Goal: Task Accomplishment & Management: Understand process/instructions

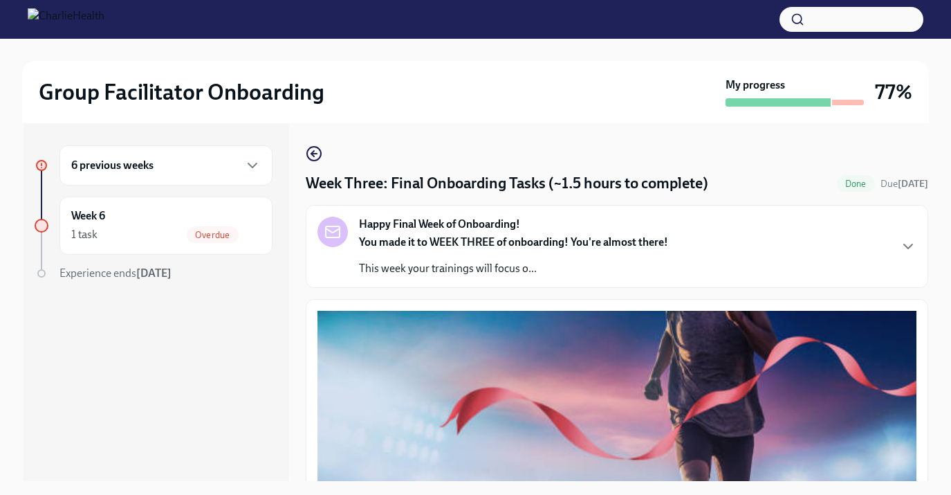
scroll to position [130, 0]
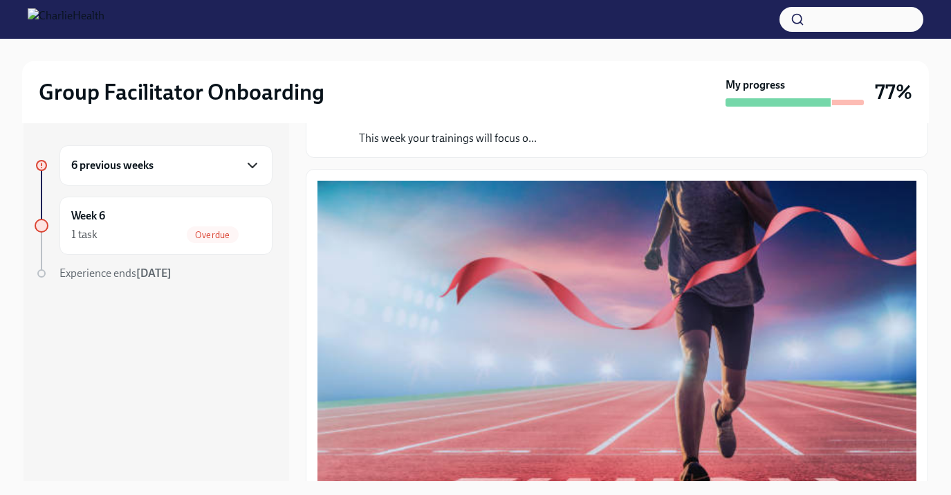
click at [259, 165] on icon "button" at bounding box center [252, 165] width 17 height 17
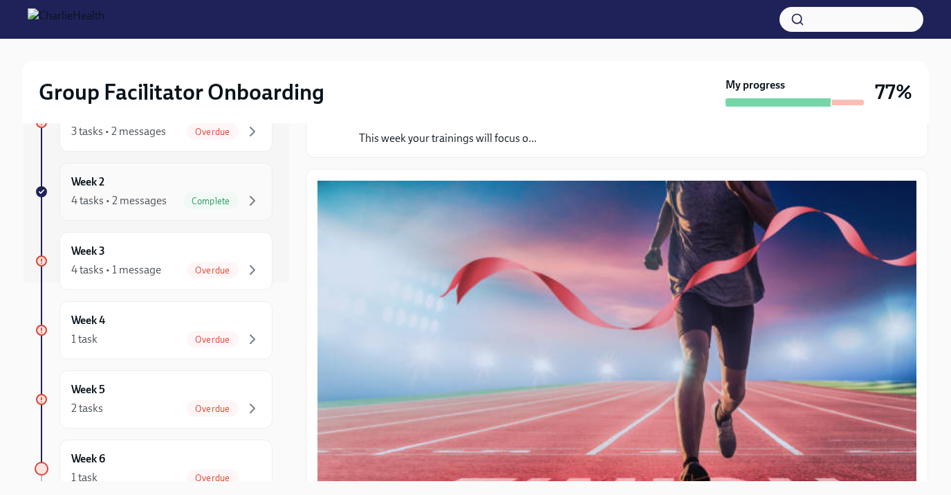
scroll to position [297, 0]
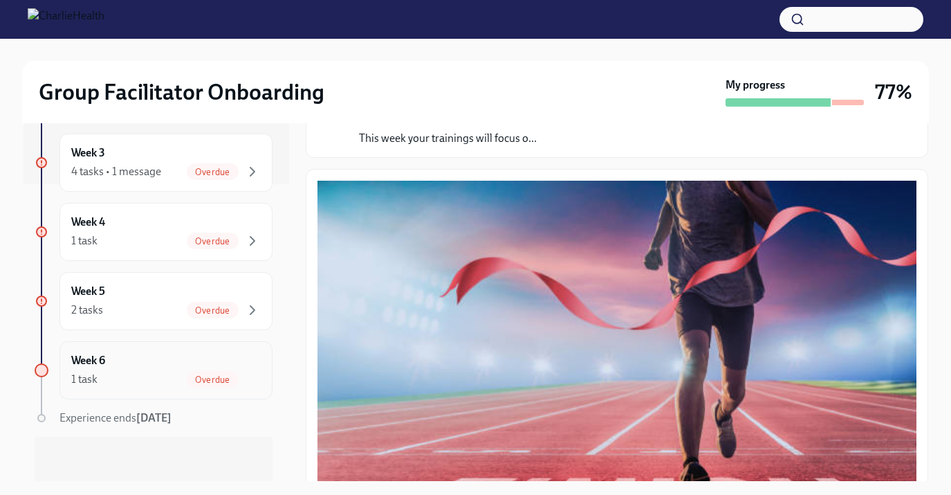
click at [200, 374] on span "Overdue" at bounding box center [212, 379] width 51 height 10
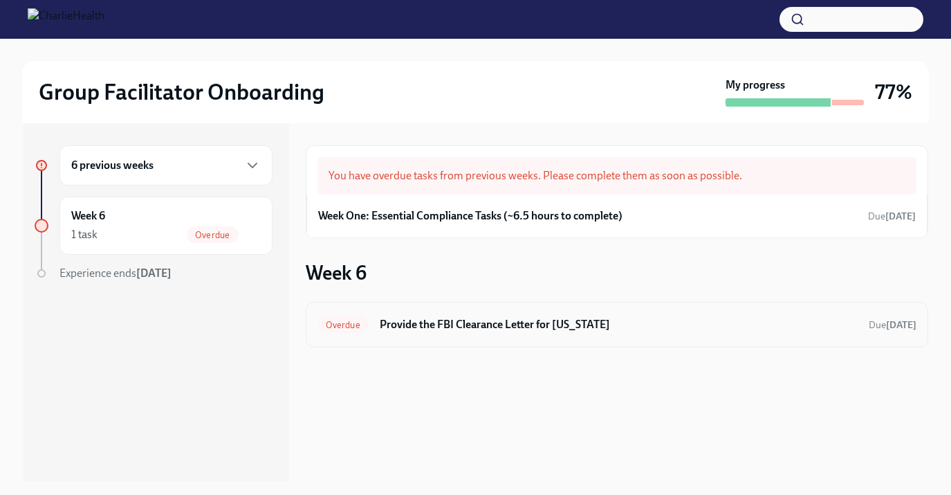
click at [531, 329] on h6 "Provide the FBI Clearance Letter for [US_STATE]" at bounding box center [619, 324] width 478 height 15
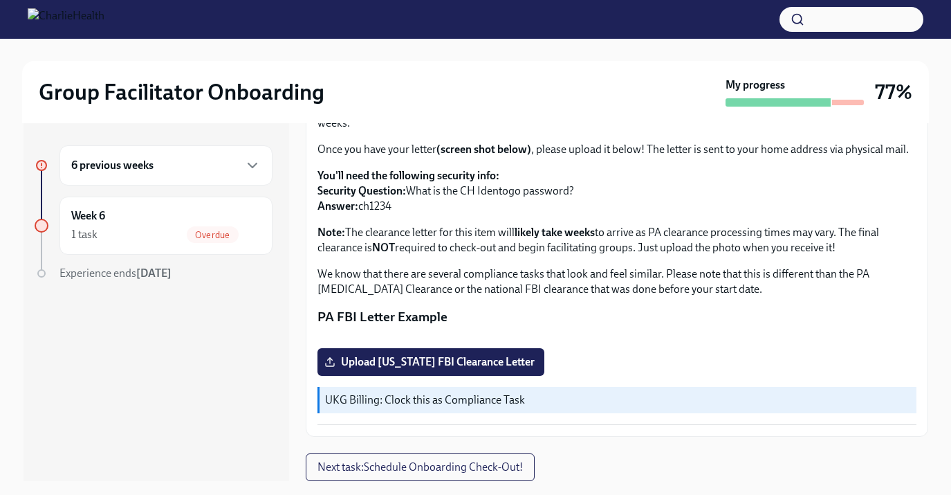
scroll to position [176, 0]
click at [255, 167] on icon "button" at bounding box center [252, 165] width 17 height 17
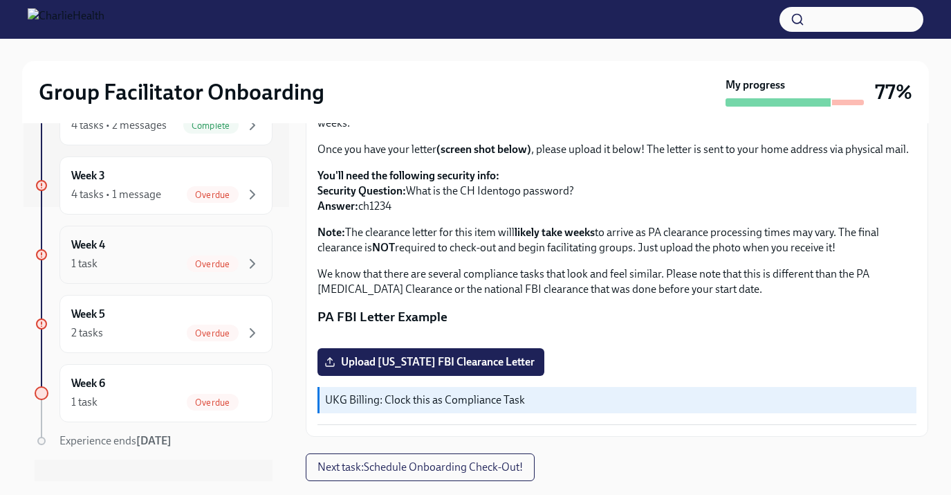
scroll to position [297, 0]
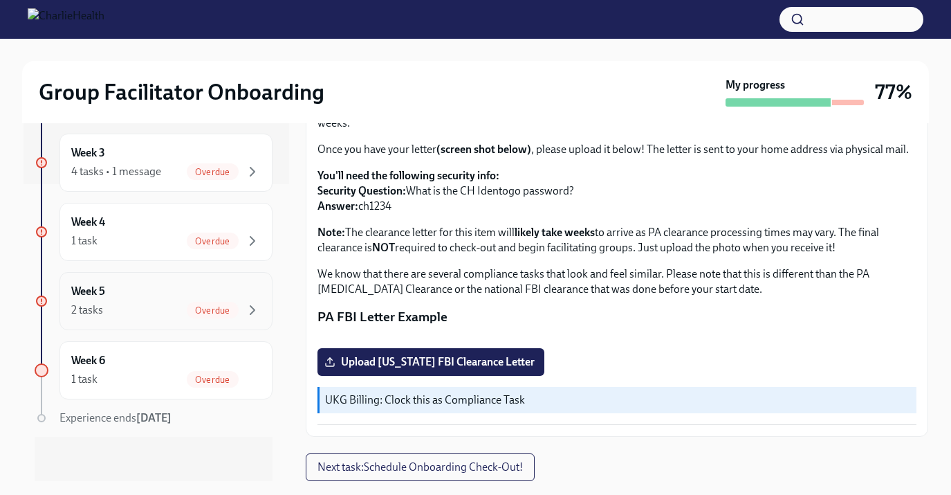
click at [227, 302] on div "Overdue" at bounding box center [212, 310] width 51 height 17
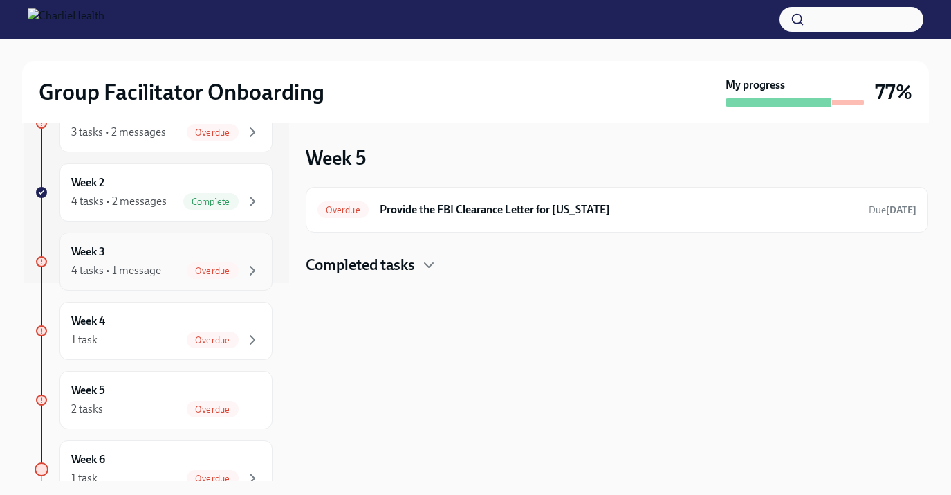
scroll to position [204, 0]
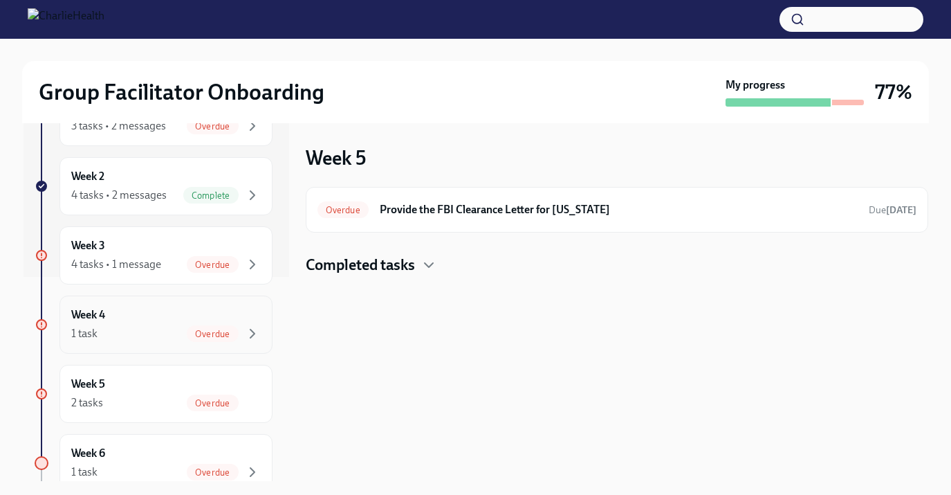
click at [237, 330] on span "Overdue" at bounding box center [212, 334] width 51 height 10
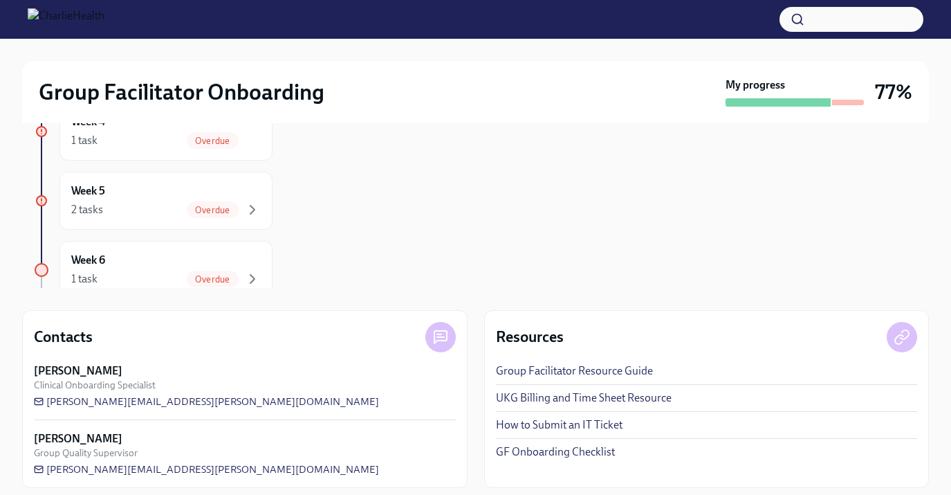
scroll to position [203, 0]
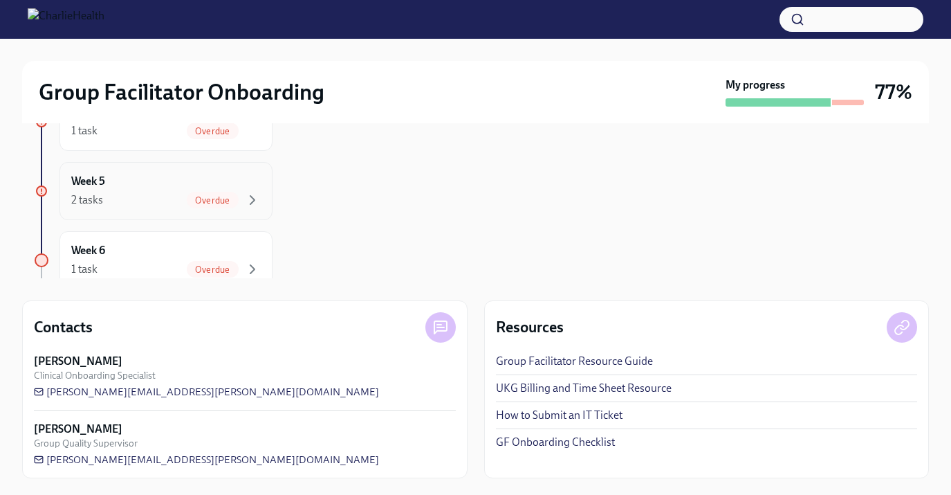
click at [158, 197] on div "2 tasks Overdue" at bounding box center [166, 200] width 190 height 17
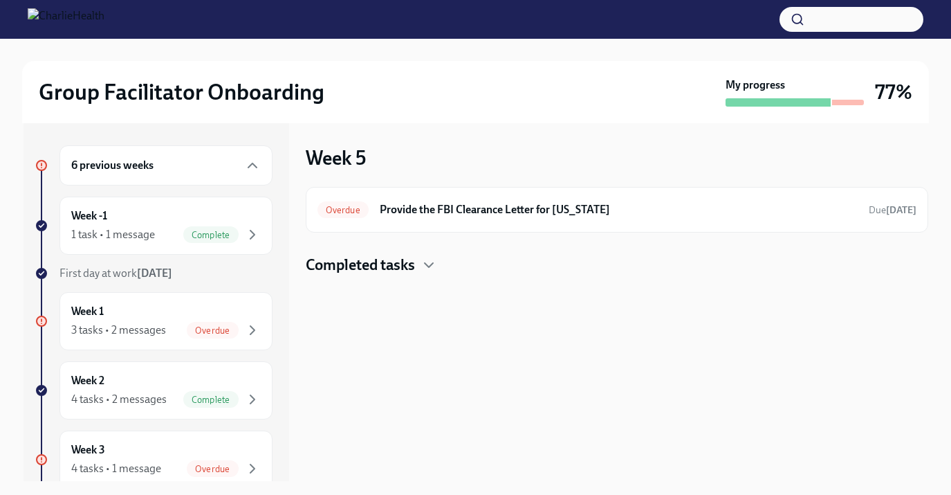
click at [135, 163] on h6 "6 previous weeks" at bounding box center [112, 165] width 82 height 15
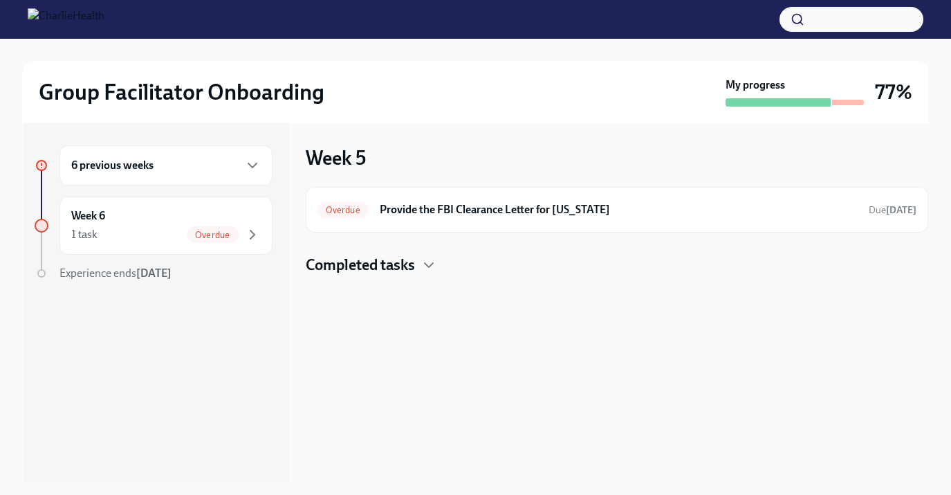
click at [104, 15] on img at bounding box center [66, 19] width 77 height 22
click at [140, 92] on h2 "Group Facilitator Onboarding" at bounding box center [182, 92] width 286 height 28
click at [814, 96] on div "My progress" at bounding box center [795, 92] width 138 height 29
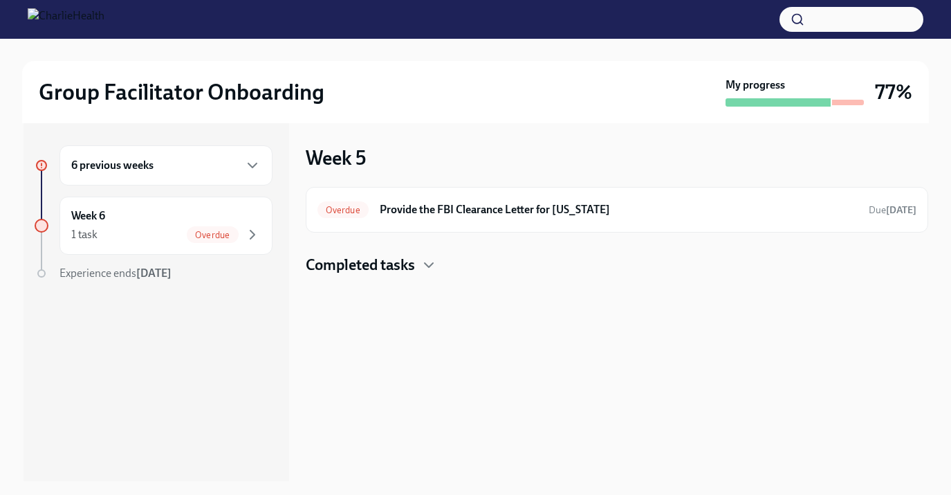
click at [243, 163] on div "6 previous weeks" at bounding box center [166, 165] width 190 height 17
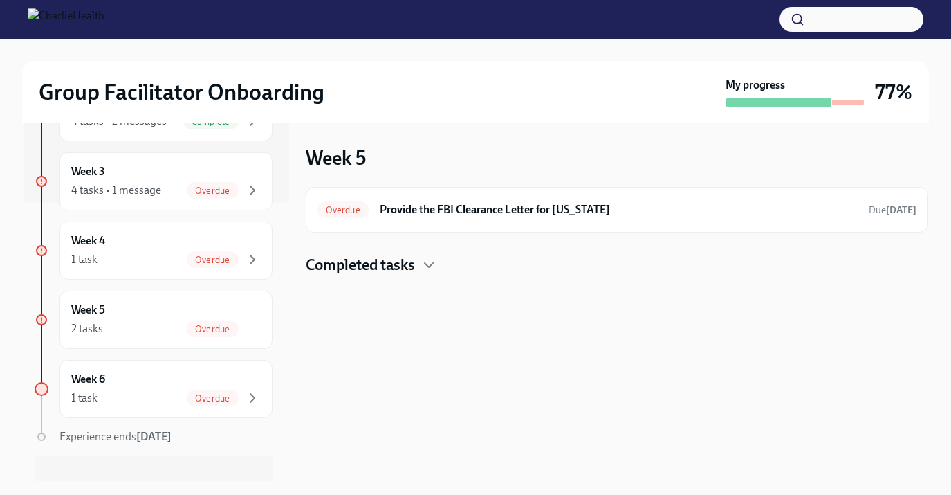
scroll to position [297, 0]
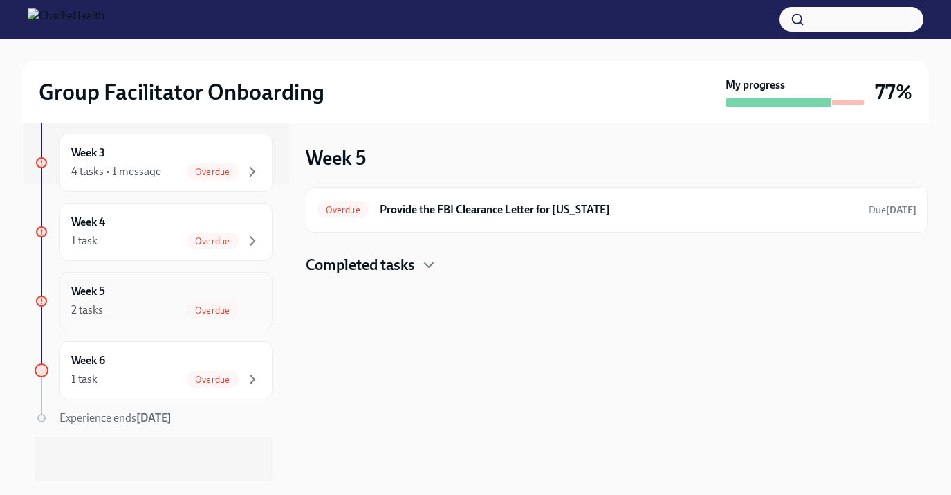
click at [235, 301] on div "Week 5 2 tasks Overdue" at bounding box center [166, 301] width 190 height 35
click at [97, 302] on div "2 tasks" at bounding box center [87, 309] width 32 height 15
click at [106, 229] on div "Week 4 1 task Overdue" at bounding box center [166, 232] width 190 height 35
click at [118, 178] on div "4 tasks • 1 message" at bounding box center [116, 171] width 90 height 15
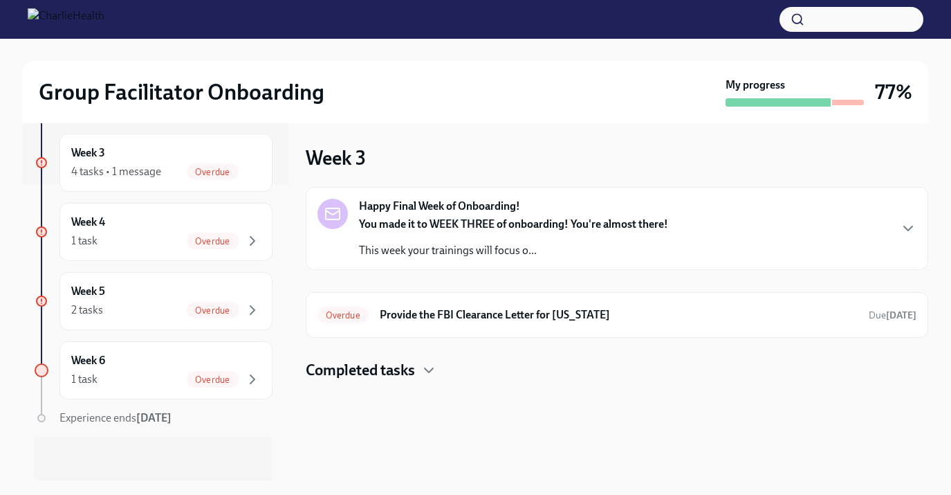
click at [621, 225] on strong "You made it to WEEK THREE of onboarding! You're almost there!" at bounding box center [513, 223] width 309 height 13
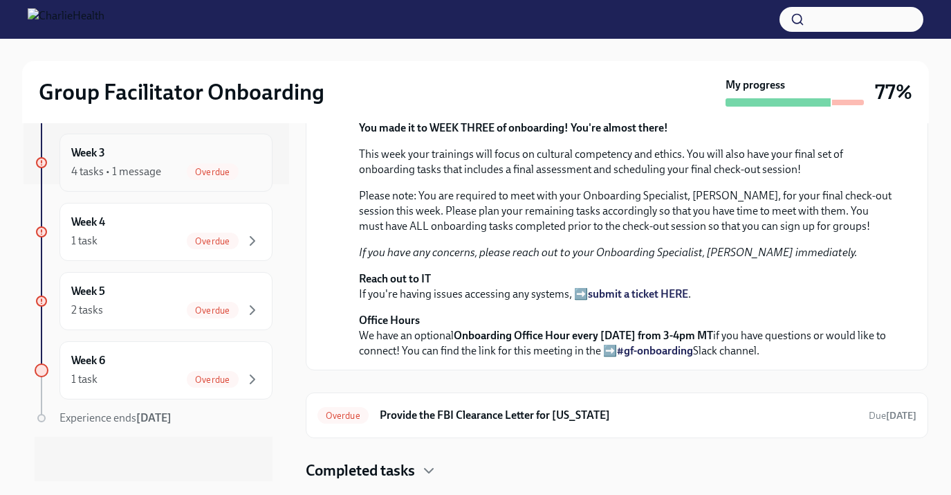
click at [160, 160] on div "Week 3 4 tasks • 1 message Overdue" at bounding box center [166, 162] width 190 height 35
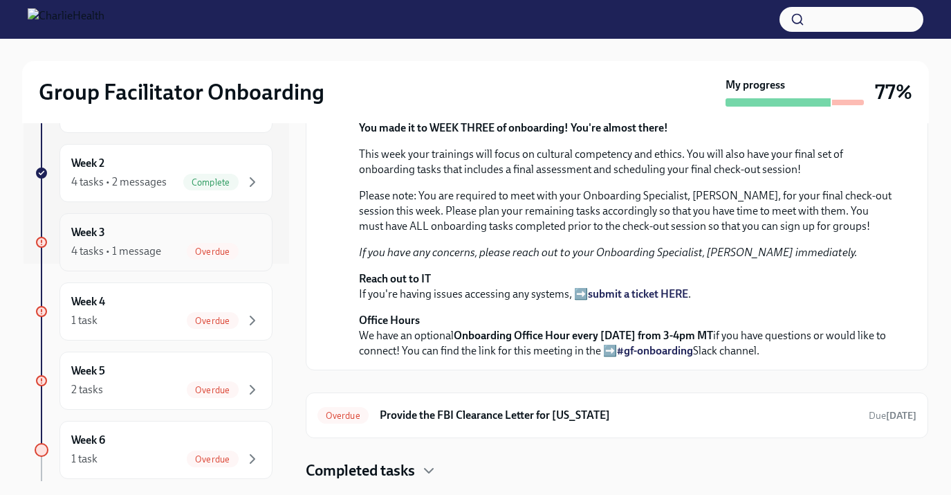
scroll to position [213, 0]
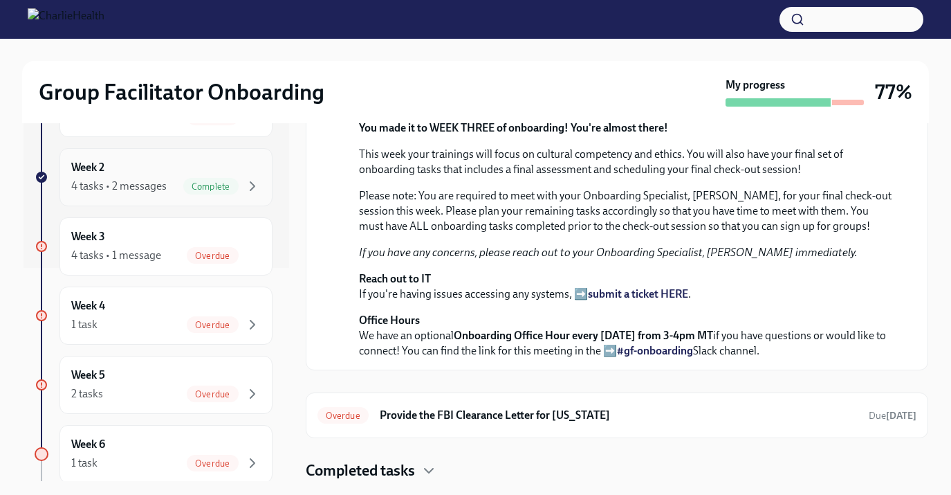
click at [146, 171] on div "Week 2 4 tasks • 2 messages Complete" at bounding box center [166, 177] width 190 height 35
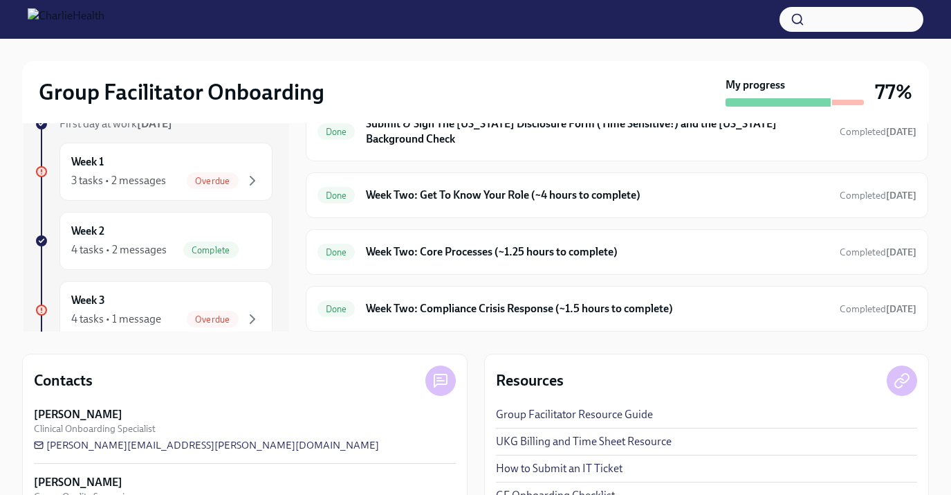
scroll to position [147, 0]
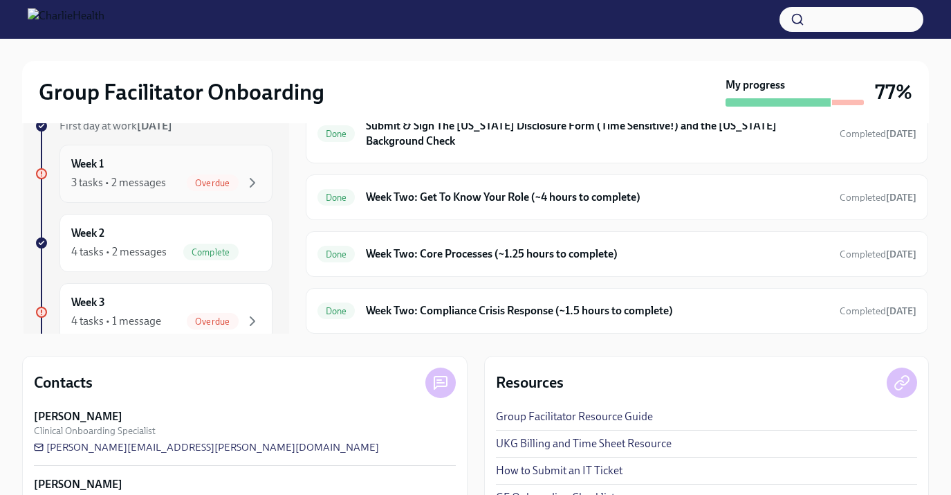
click at [175, 171] on div "Week 1 3 tasks • 2 messages Overdue" at bounding box center [166, 173] width 190 height 35
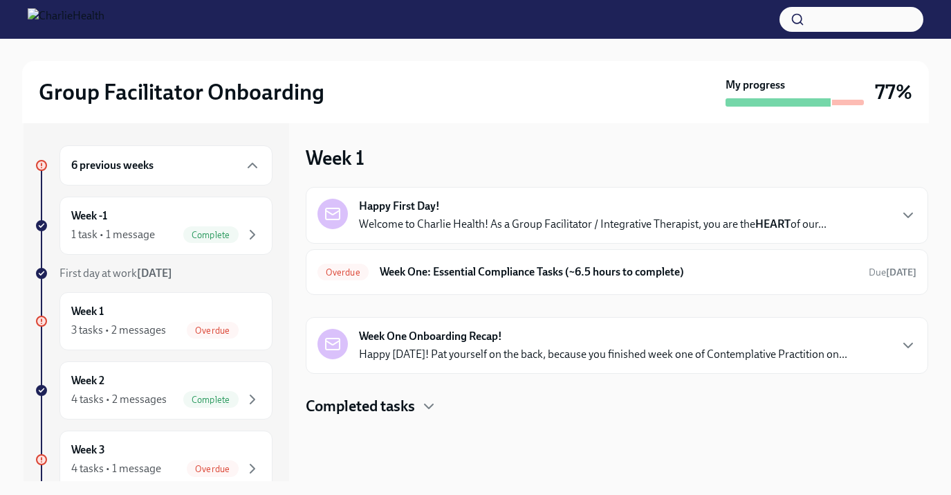
click at [185, 174] on div "6 previous weeks" at bounding box center [166, 165] width 213 height 40
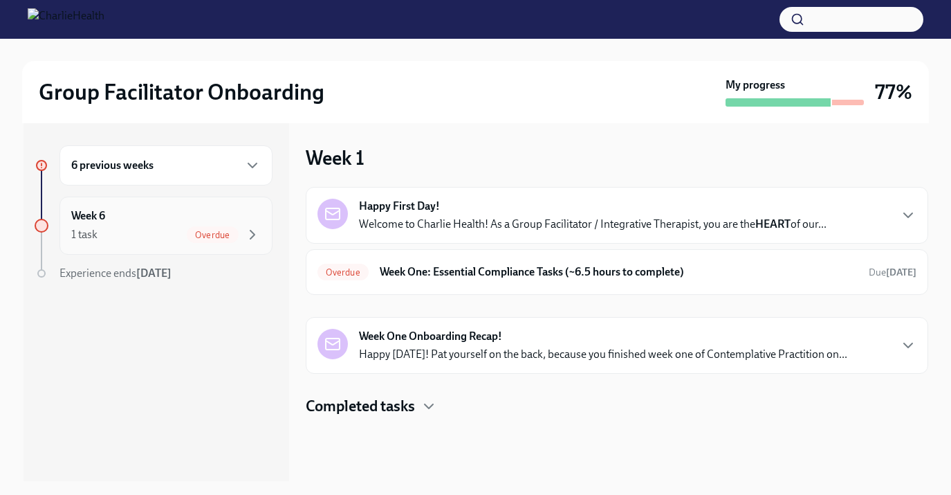
click at [172, 235] on div "1 task Overdue" at bounding box center [166, 234] width 190 height 17
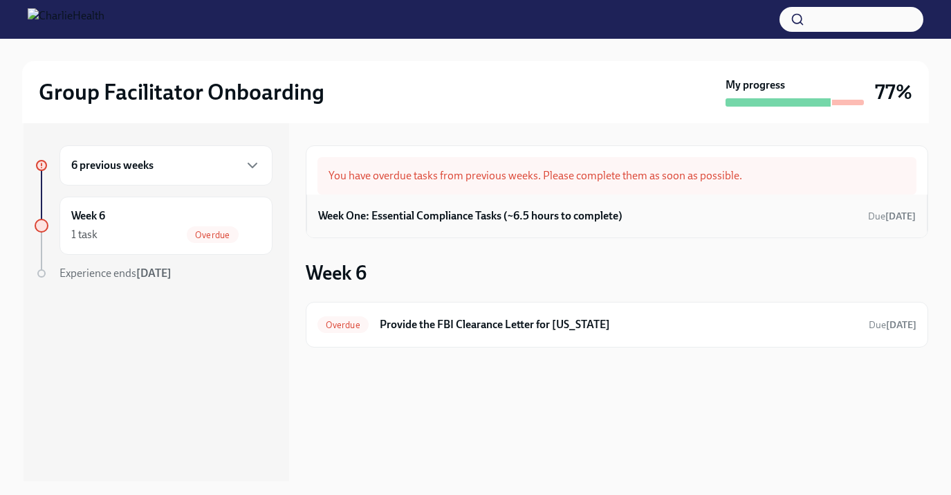
click at [448, 210] on h6 "Week One: Essential Compliance Tasks (~6.5 hours to complete)" at bounding box center [470, 215] width 304 height 15
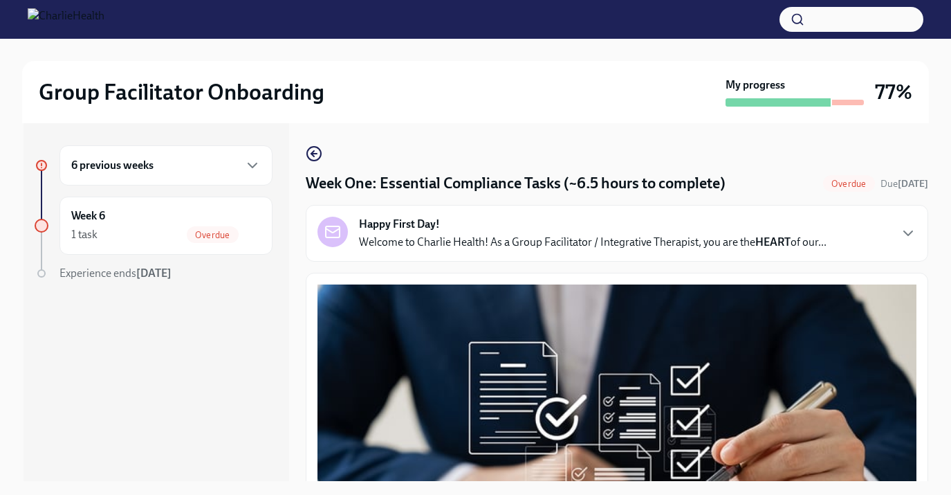
click at [698, 237] on p "Welcome to Charlie Health! As a Group Facilitator / Integrative Therapist, you …" at bounding box center [593, 242] width 468 height 15
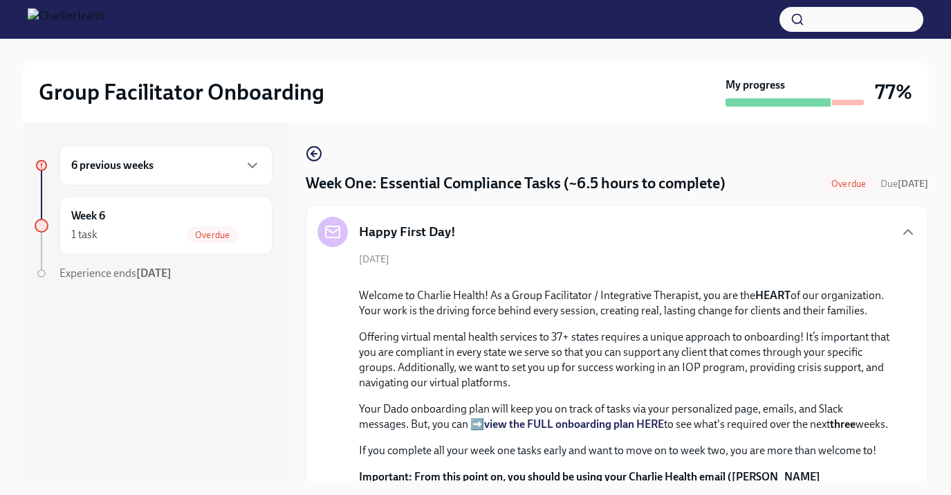
click at [215, 167] on div "6 previous weeks" at bounding box center [166, 165] width 190 height 17
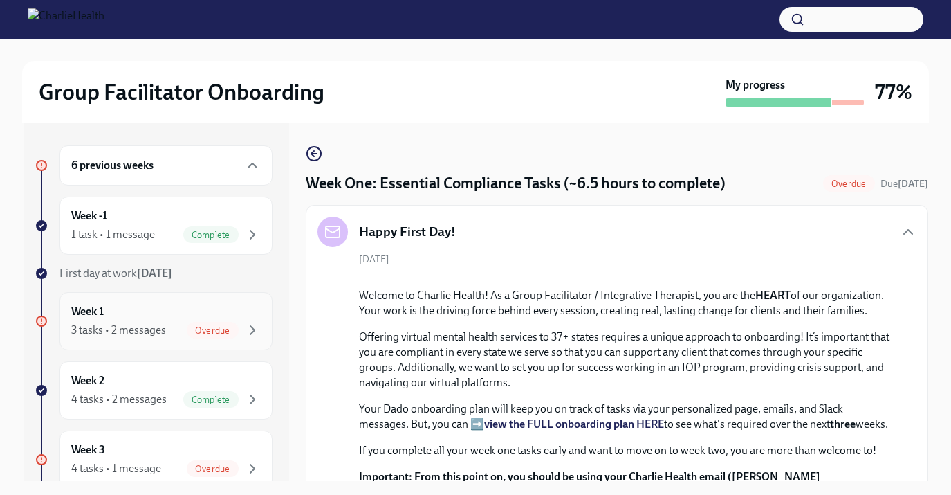
click at [164, 324] on div "3 tasks • 2 messages" at bounding box center [118, 329] width 95 height 15
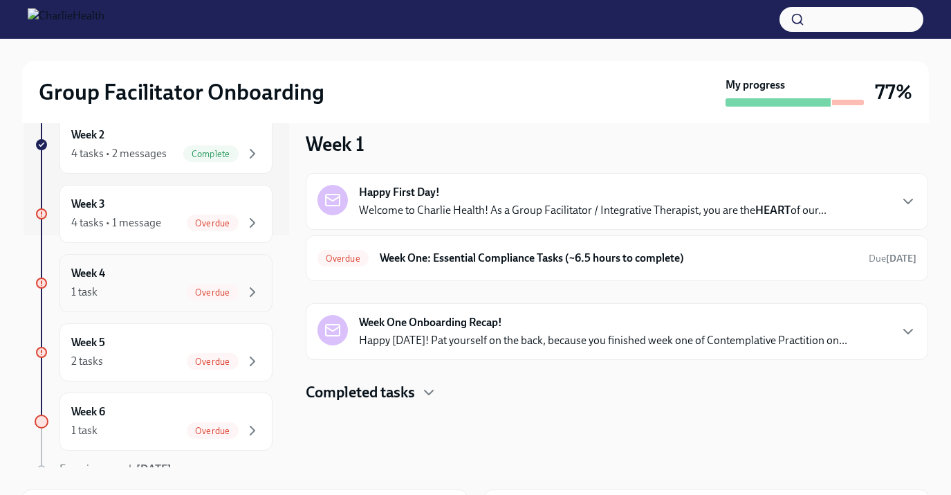
scroll to position [239, 0]
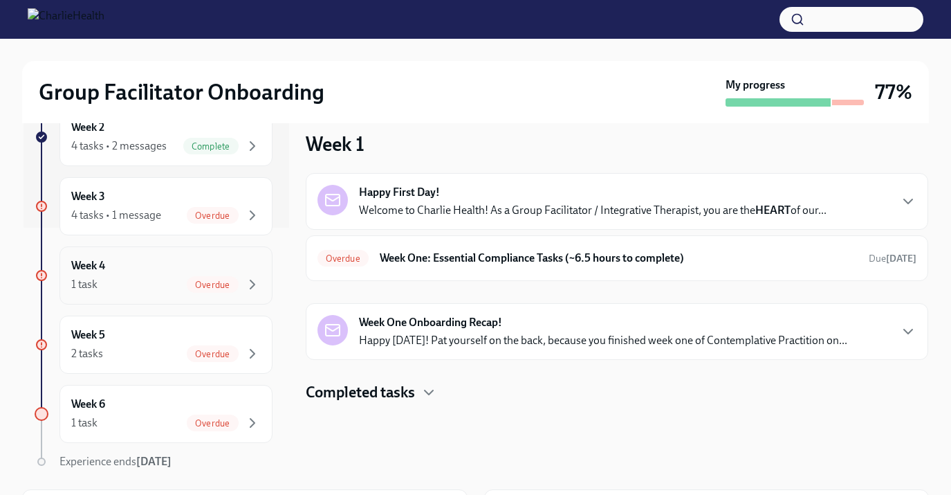
click at [131, 406] on div "Week 6 1 task Overdue" at bounding box center [166, 414] width 190 height 35
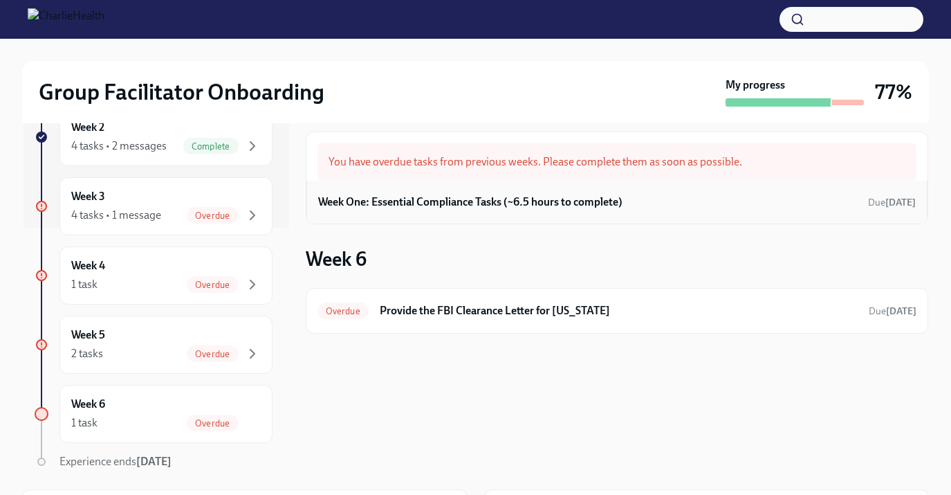
click at [495, 203] on h6 "Week One: Essential Compliance Tasks (~6.5 hours to complete)" at bounding box center [470, 201] width 304 height 15
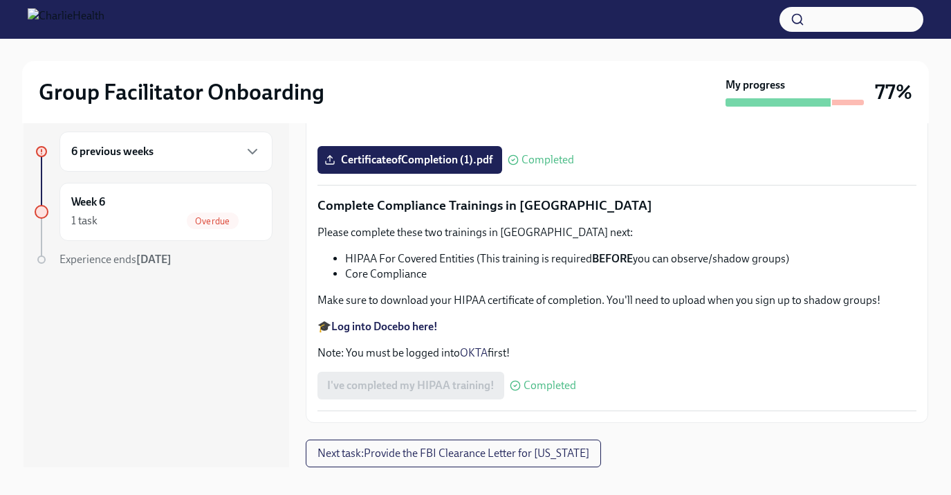
scroll to position [25, 0]
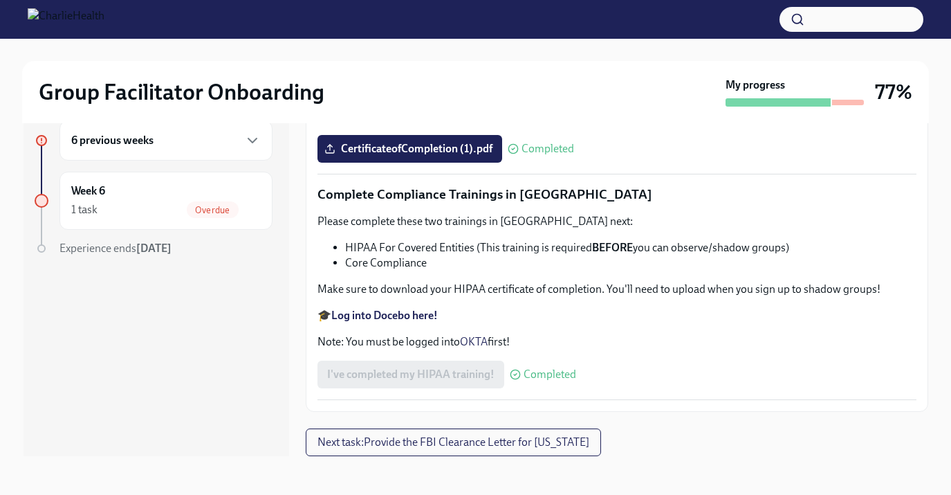
click at [219, 147] on div "6 previous weeks" at bounding box center [166, 140] width 190 height 17
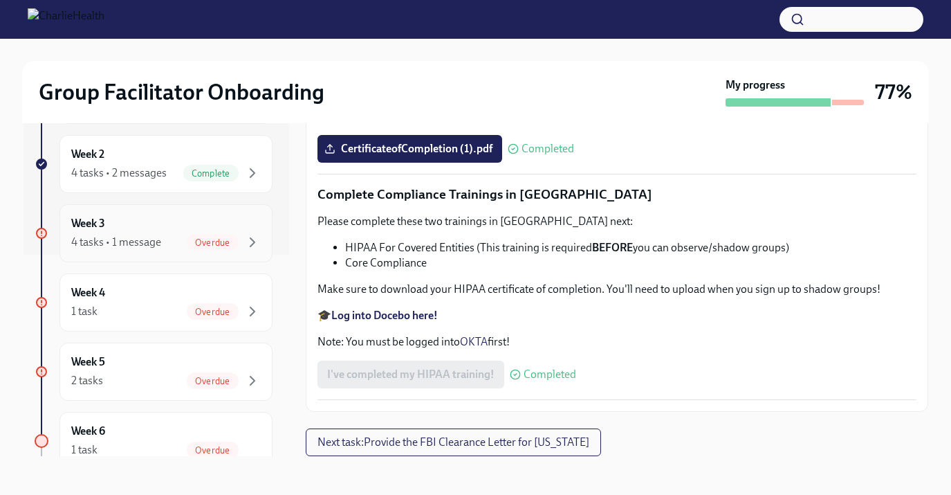
scroll to position [297, 0]
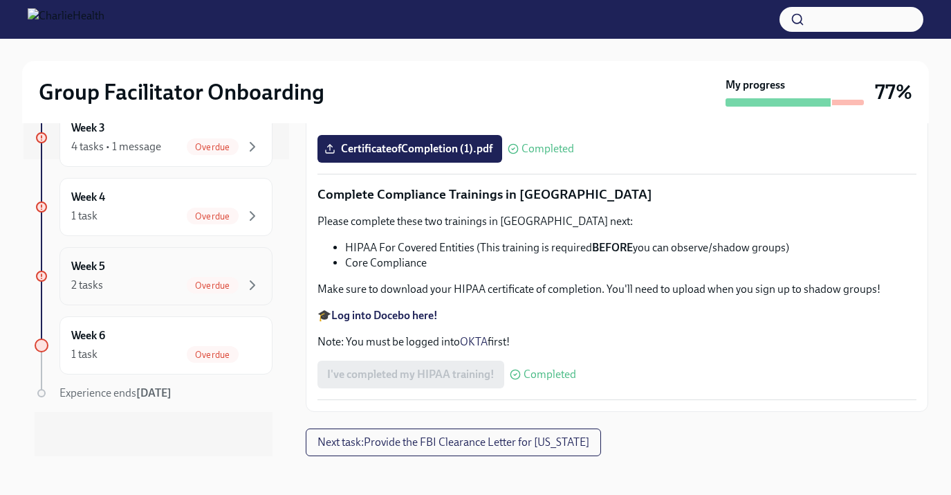
click at [171, 277] on div "2 tasks Overdue" at bounding box center [166, 285] width 190 height 17
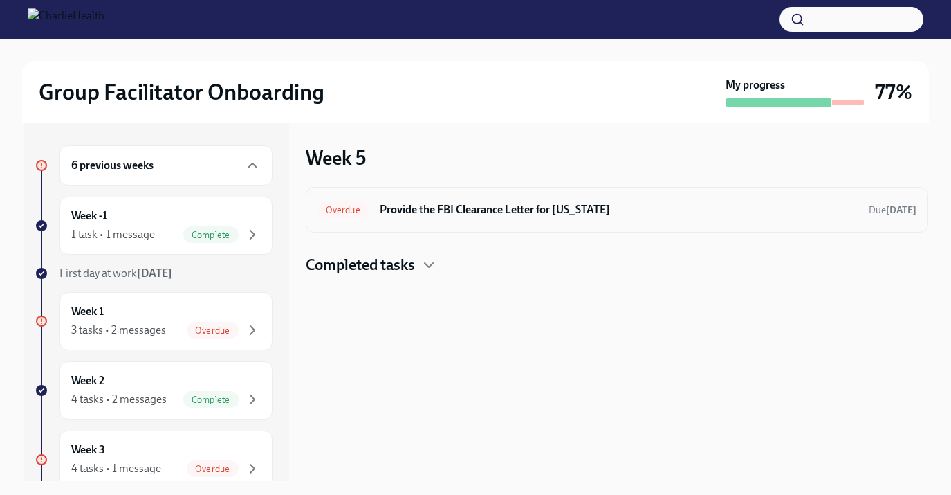
click at [664, 216] on h6 "Provide the FBI Clearance Letter for [US_STATE]" at bounding box center [619, 209] width 478 height 15
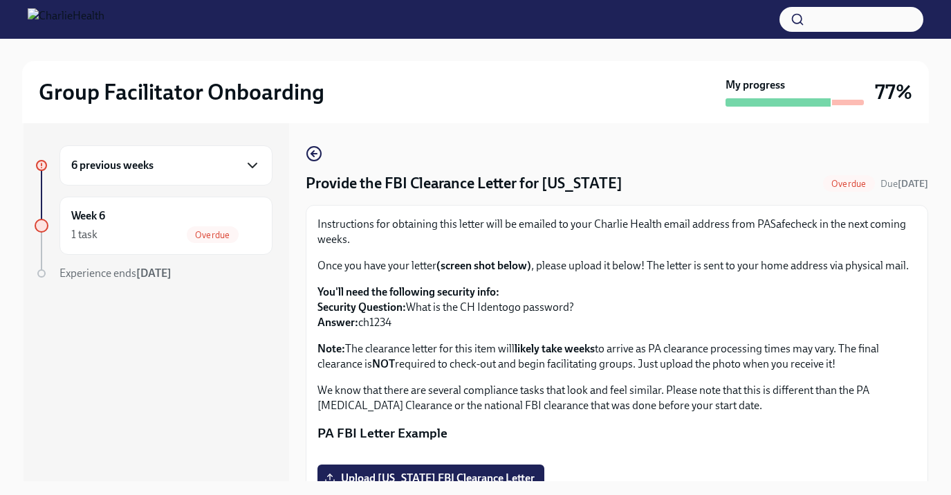
click at [259, 169] on icon "button" at bounding box center [252, 165] width 17 height 17
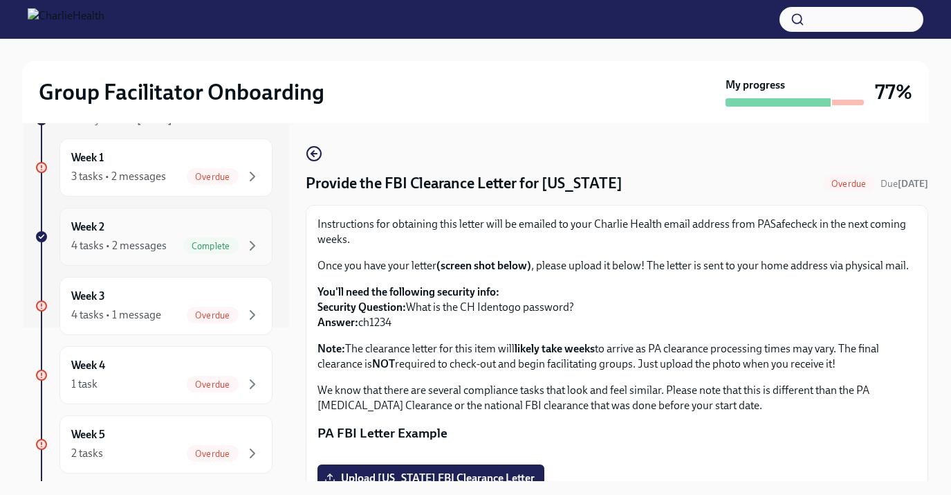
scroll to position [156, 0]
click at [201, 390] on div "Week 4 1 task Overdue" at bounding box center [166, 373] width 213 height 58
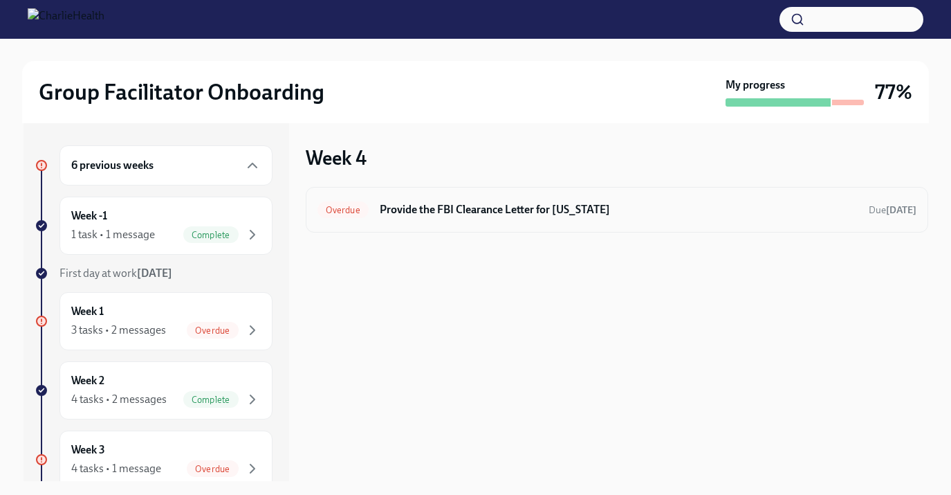
click at [559, 219] on div "Overdue Provide the FBI Clearance Letter for [US_STATE] Due [DATE]" at bounding box center [617, 210] width 599 height 22
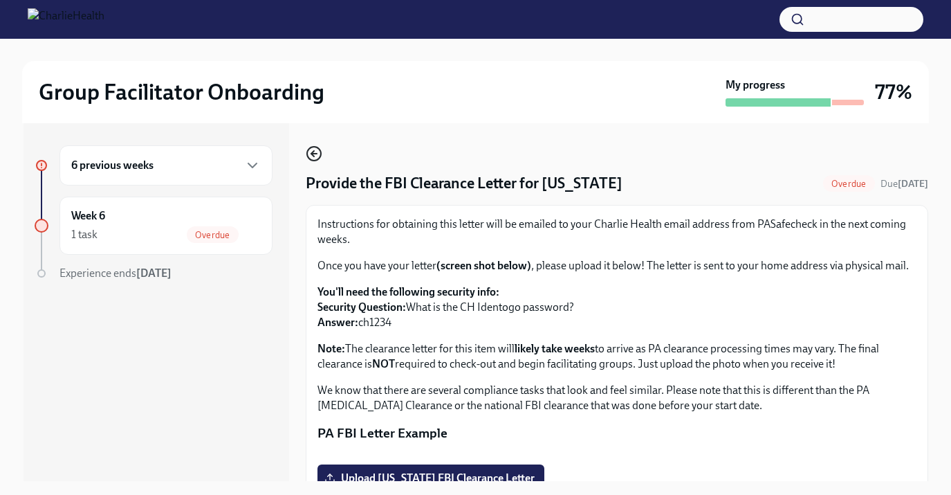
click at [318, 154] on icon "button" at bounding box center [314, 153] width 17 height 17
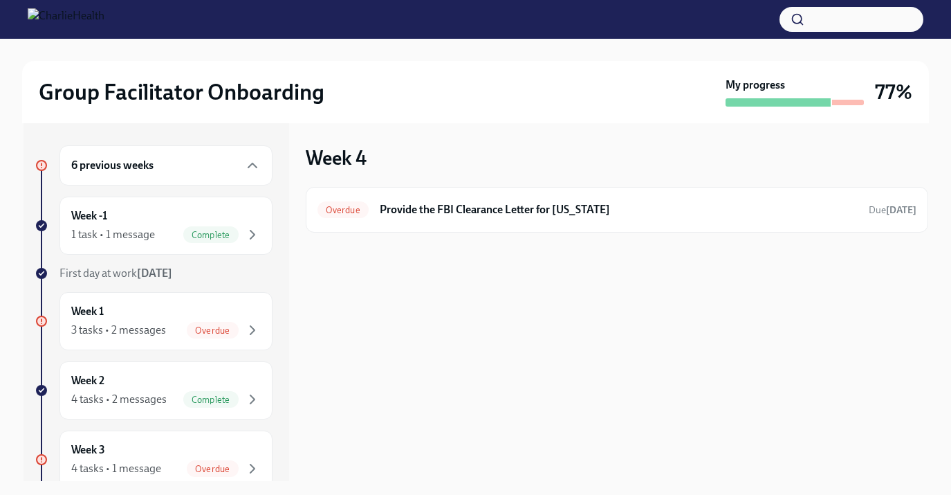
click at [832, 87] on div "My progress" at bounding box center [795, 92] width 138 height 29
click at [104, 17] on img at bounding box center [66, 19] width 77 height 22
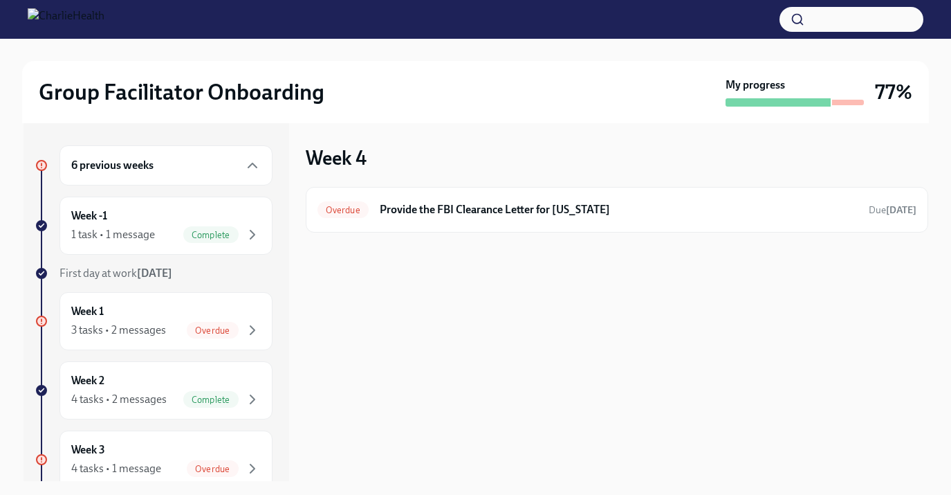
click at [104, 17] on img at bounding box center [66, 19] width 77 height 22
click at [258, 172] on icon "button" at bounding box center [252, 165] width 17 height 17
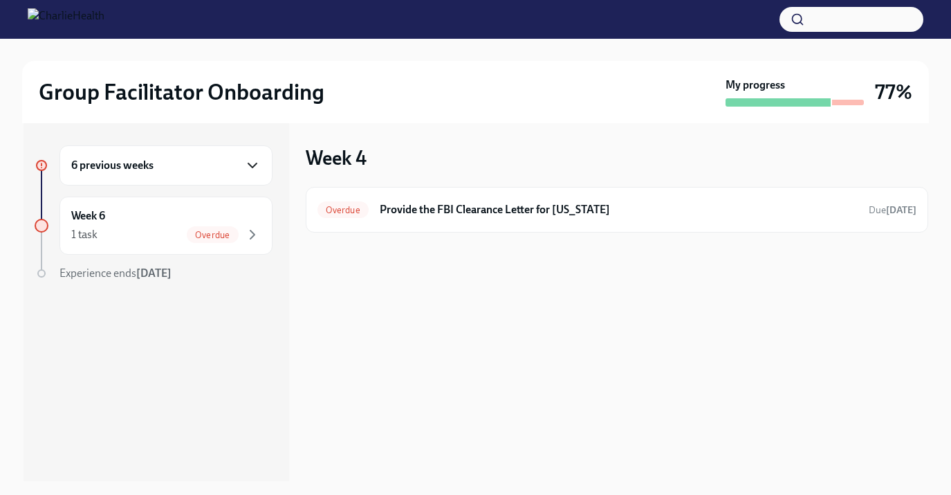
click at [258, 172] on icon "button" at bounding box center [252, 165] width 17 height 17
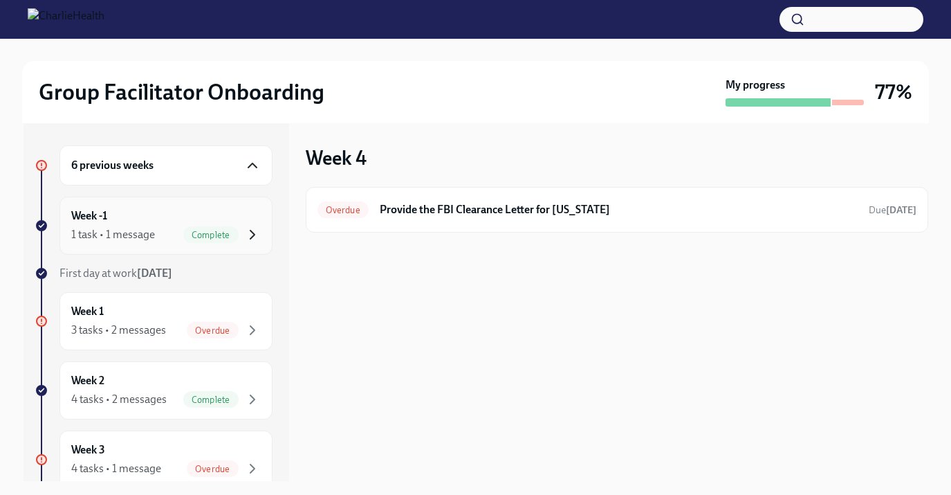
click at [254, 230] on icon "button" at bounding box center [252, 234] width 17 height 17
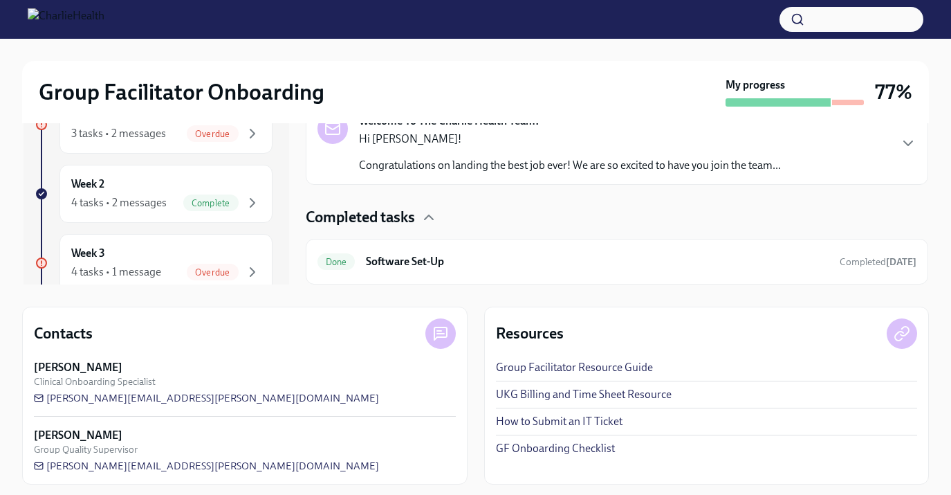
scroll to position [203, 0]
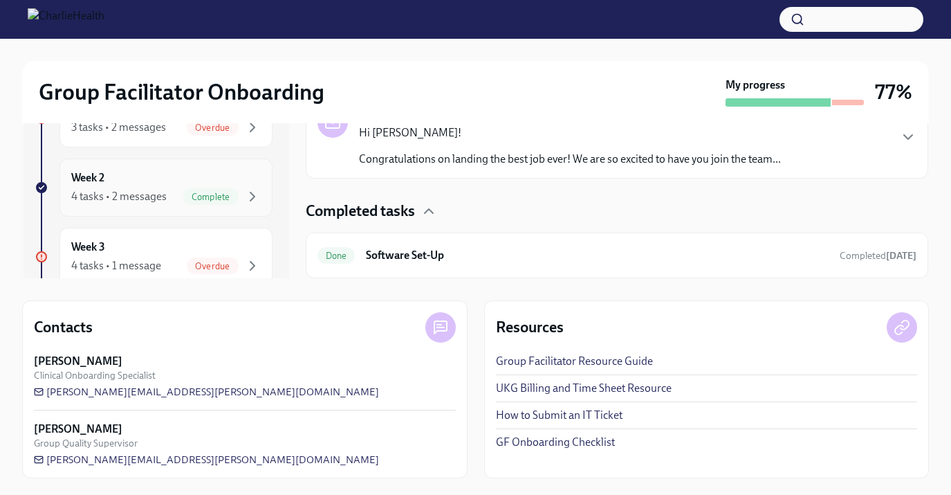
click at [208, 185] on div "Week 2 4 tasks • 2 messages Complete" at bounding box center [166, 187] width 190 height 35
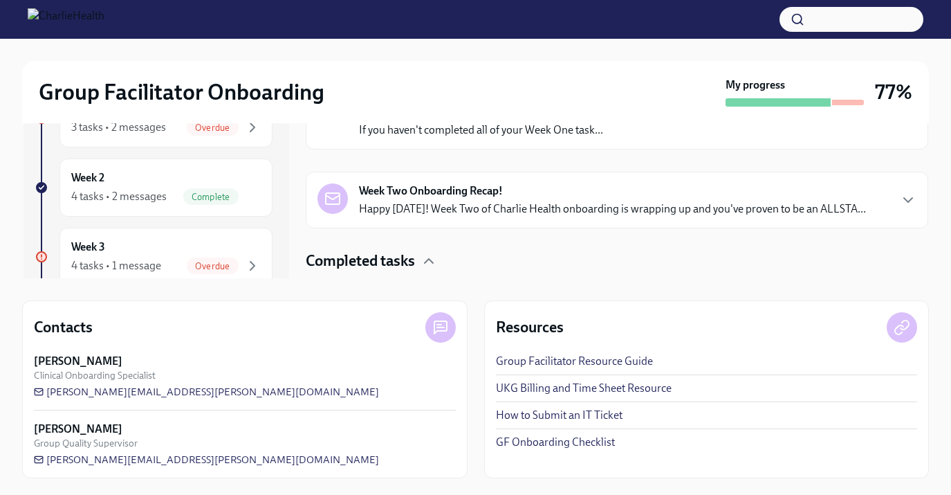
scroll to position [84, 0]
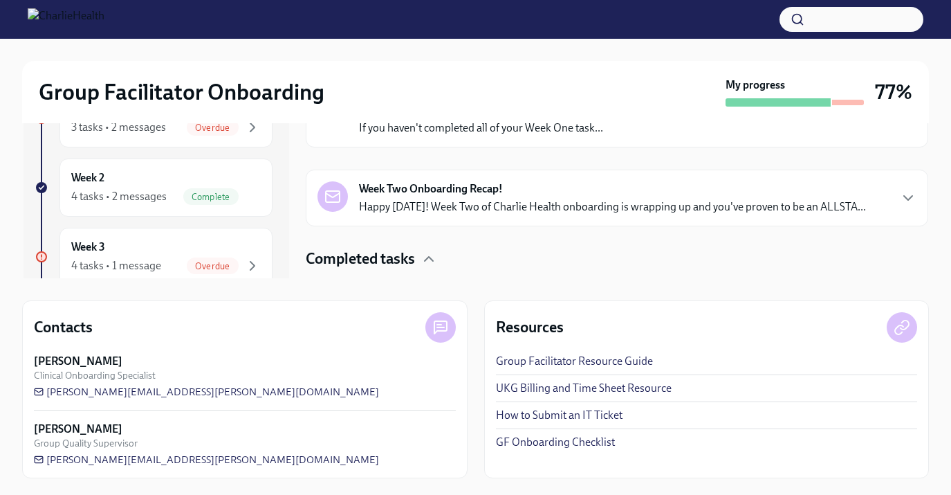
click at [449, 197] on div "Week Two Onboarding Recap! Happy [DATE]! Week Two of Charlie Health onboarding …" at bounding box center [612, 197] width 507 height 33
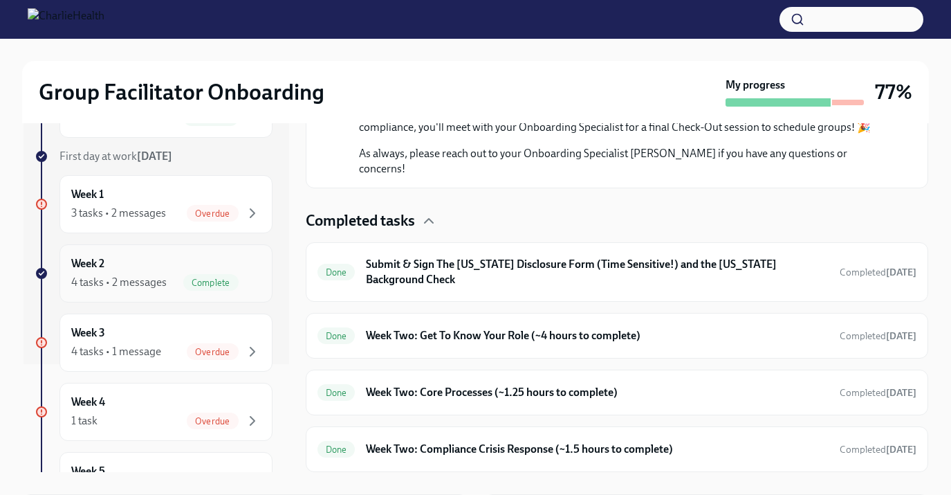
scroll to position [149, 0]
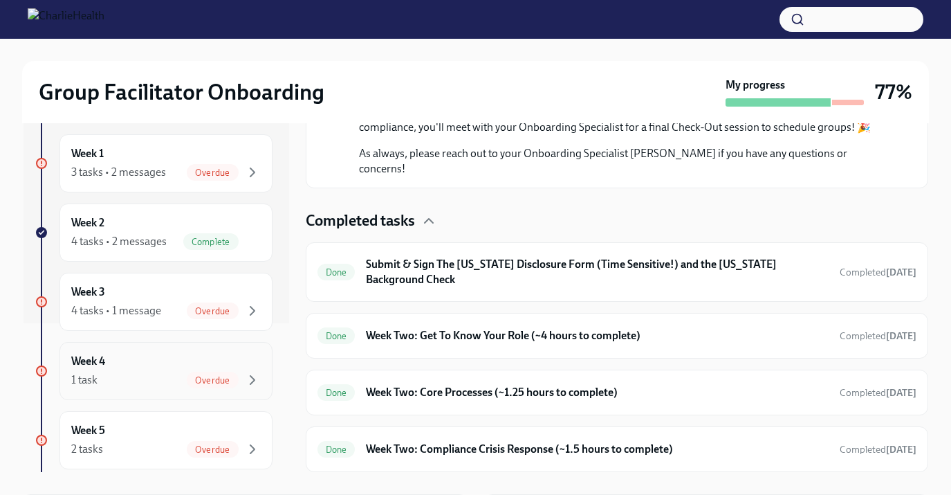
click at [167, 374] on div "1 task Overdue" at bounding box center [166, 380] width 190 height 17
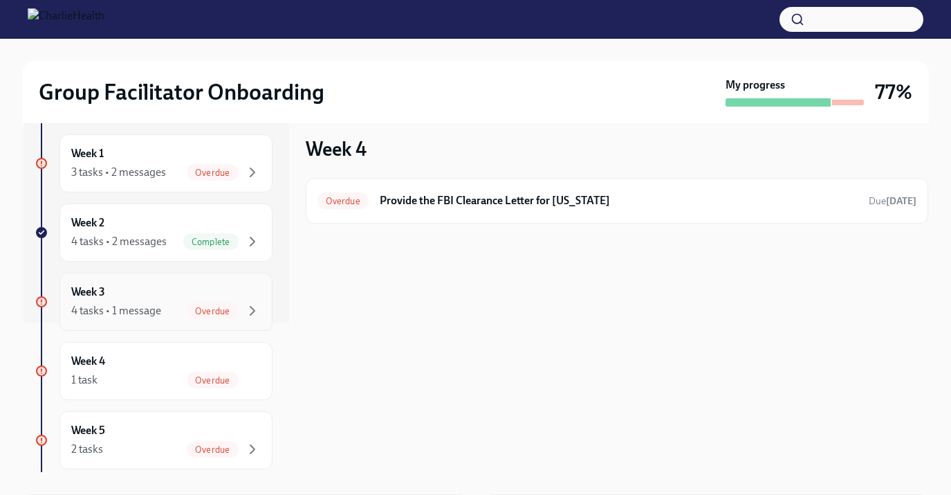
click at [161, 308] on div "4 tasks • 1 message Overdue" at bounding box center [166, 310] width 190 height 17
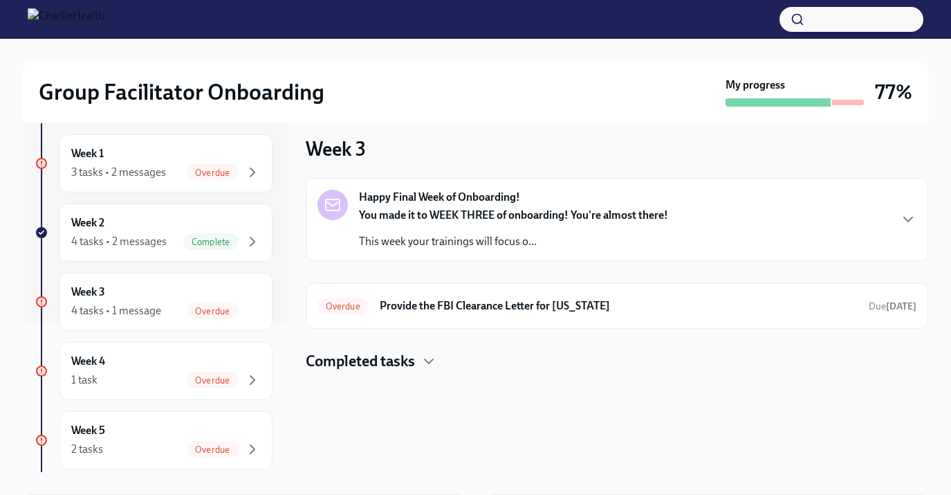
click at [707, 212] on div "Happy Final Week of Onboarding! You made it to WEEK THREE of onboarding! You're…" at bounding box center [617, 220] width 599 height 60
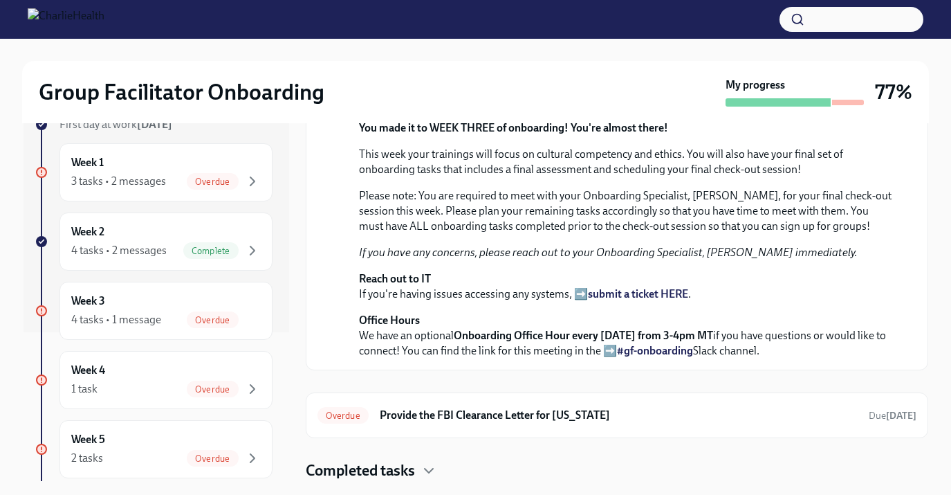
scroll to position [450, 0]
click at [421, 468] on div "Completed tasks" at bounding box center [617, 470] width 623 height 21
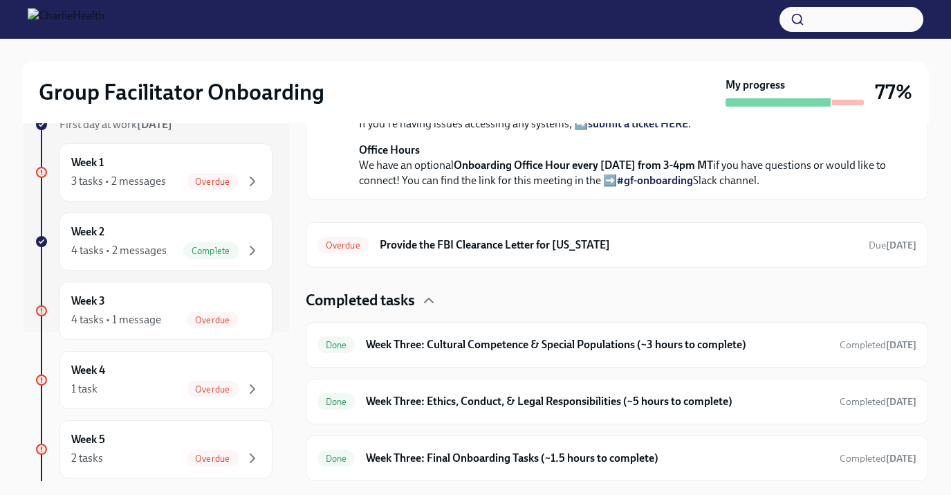
scroll to position [75, 0]
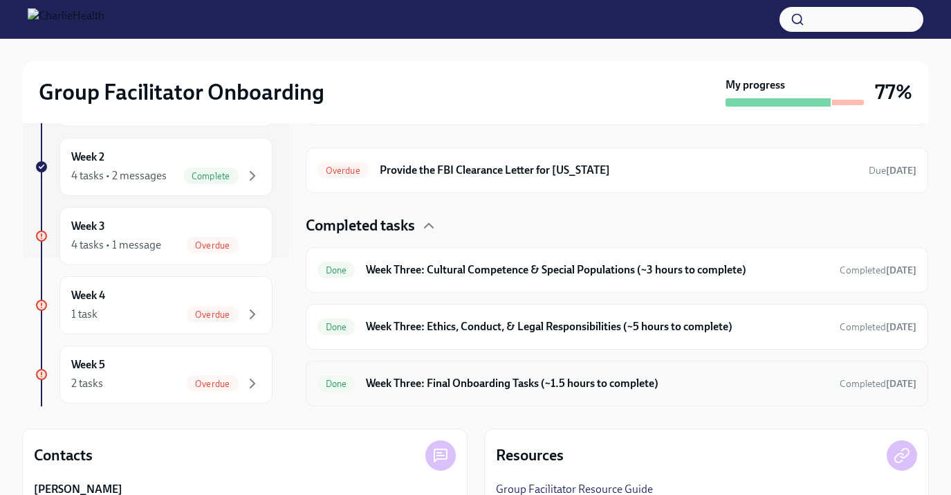
click at [475, 387] on h6 "Week Three: Final Onboarding Tasks (~1.5 hours to complete)" at bounding box center [597, 383] width 462 height 15
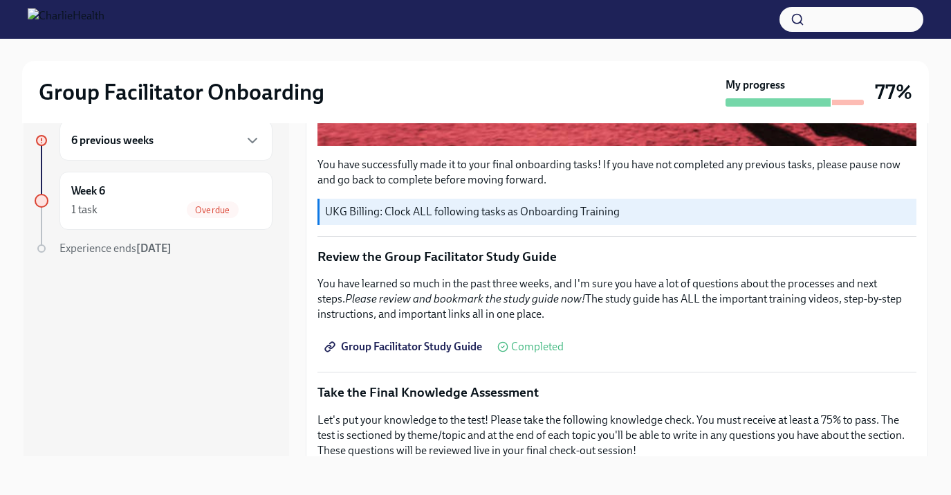
scroll to position [534, 0]
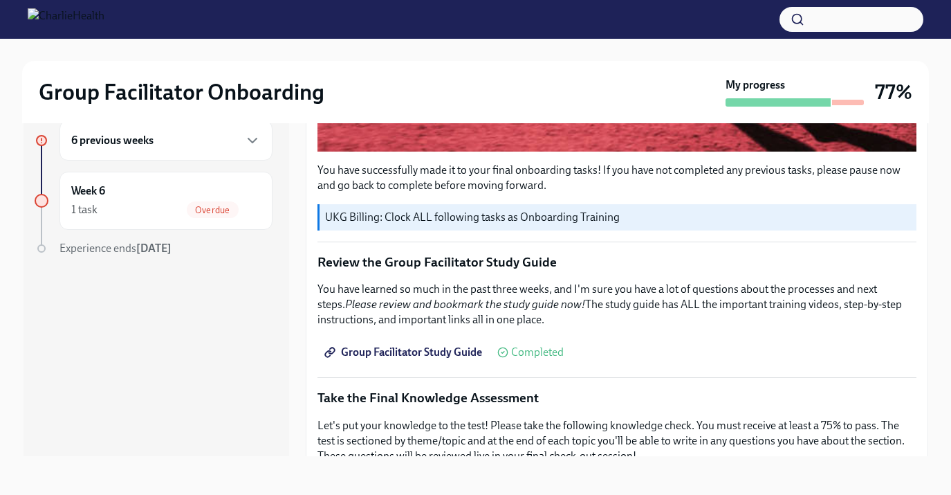
click at [436, 356] on span "Group Facilitator Study Guide" at bounding box center [404, 352] width 155 height 14
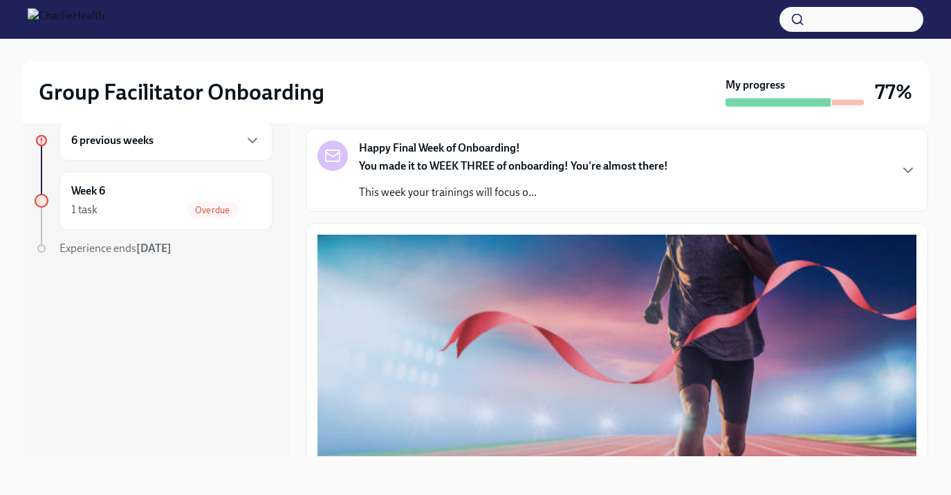
scroll to position [46, 0]
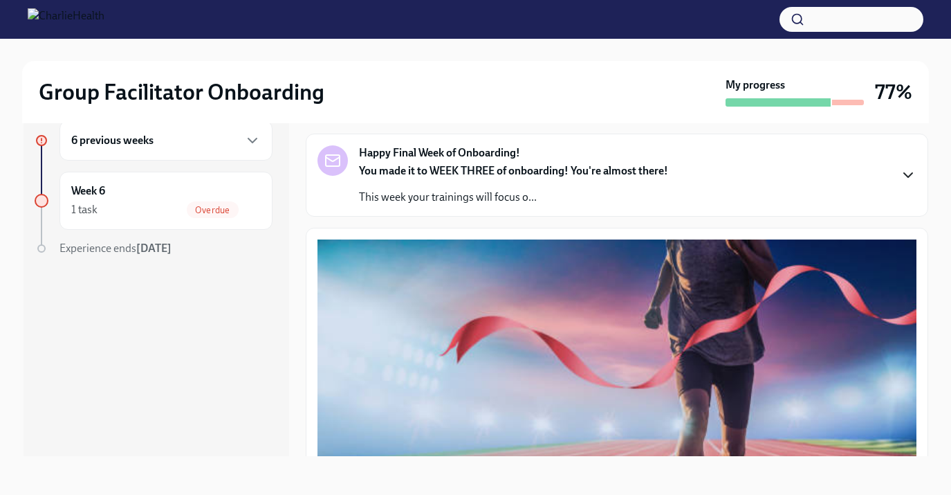
click at [900, 172] on icon "button" at bounding box center [908, 175] width 17 height 17
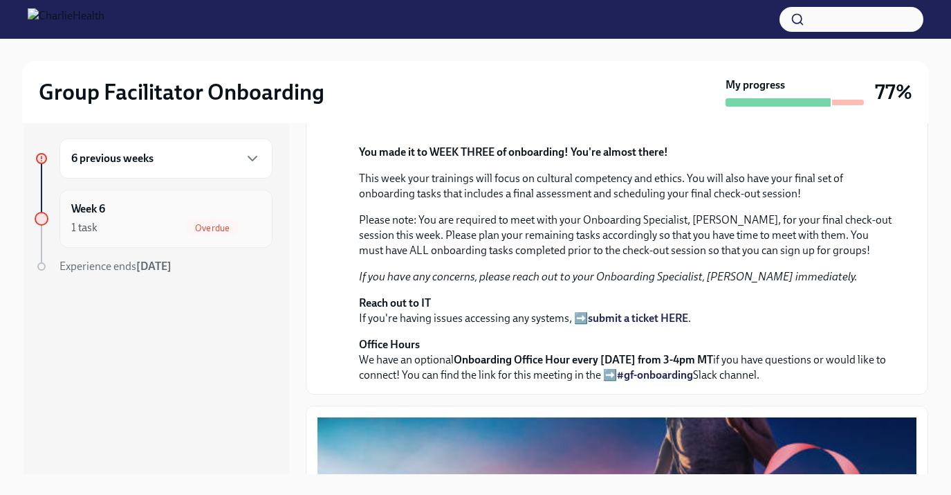
scroll to position [0, 0]
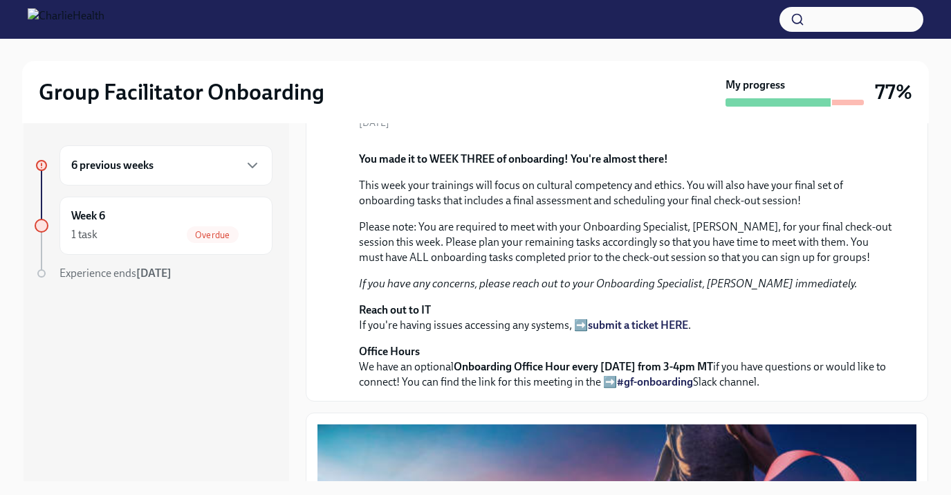
click at [225, 172] on div "6 previous weeks" at bounding box center [166, 165] width 190 height 17
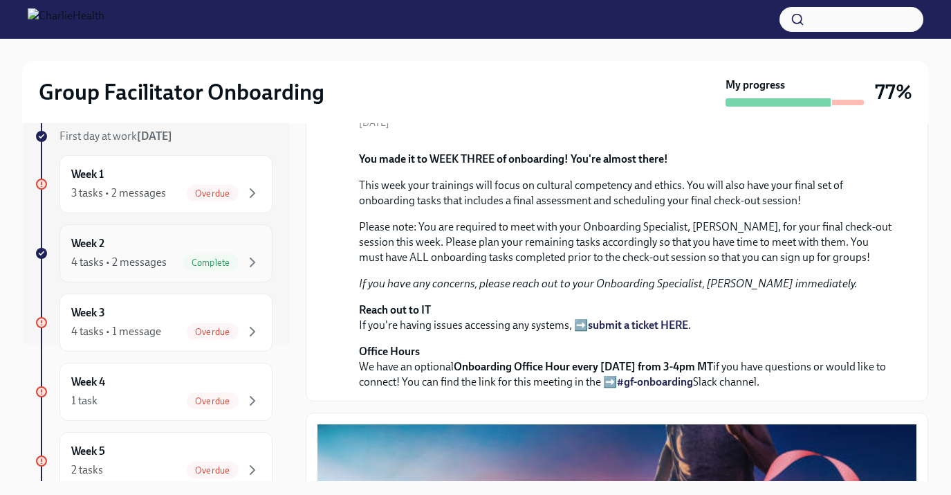
scroll to position [143, 0]
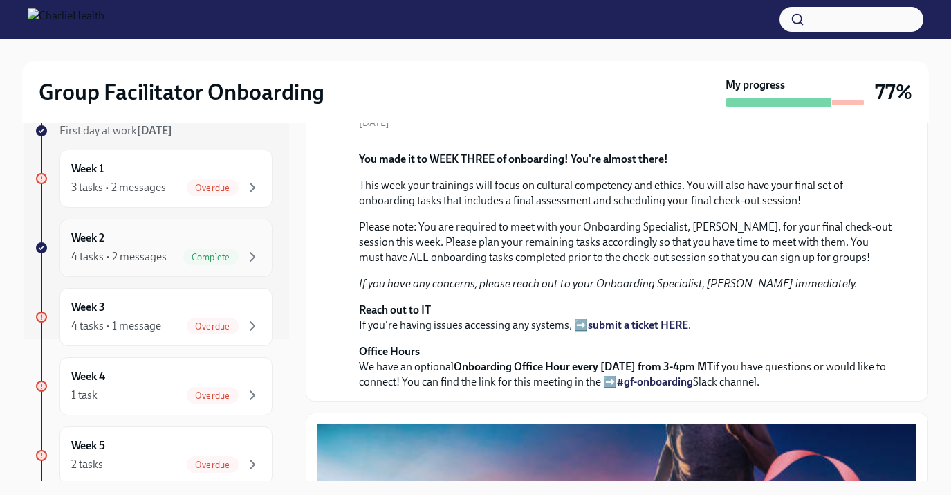
click at [175, 244] on div "Week 2 4 tasks • 2 messages Complete" at bounding box center [166, 247] width 190 height 35
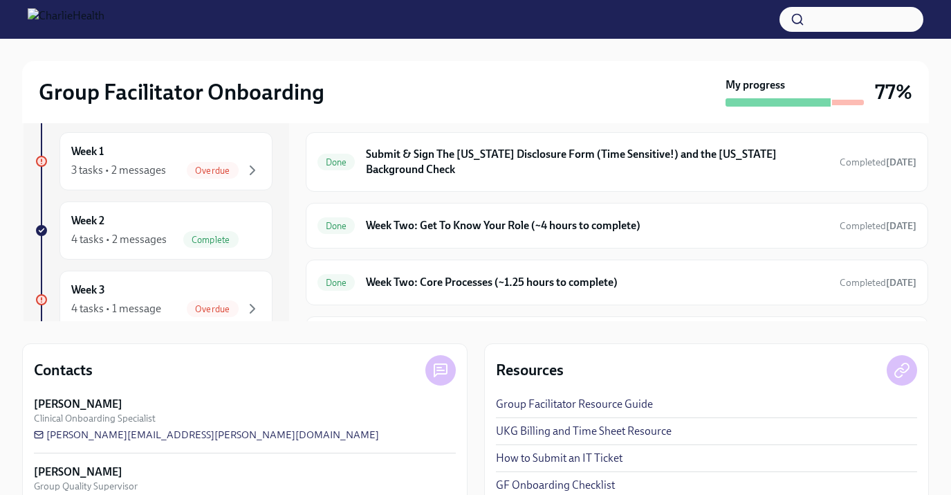
scroll to position [316, 0]
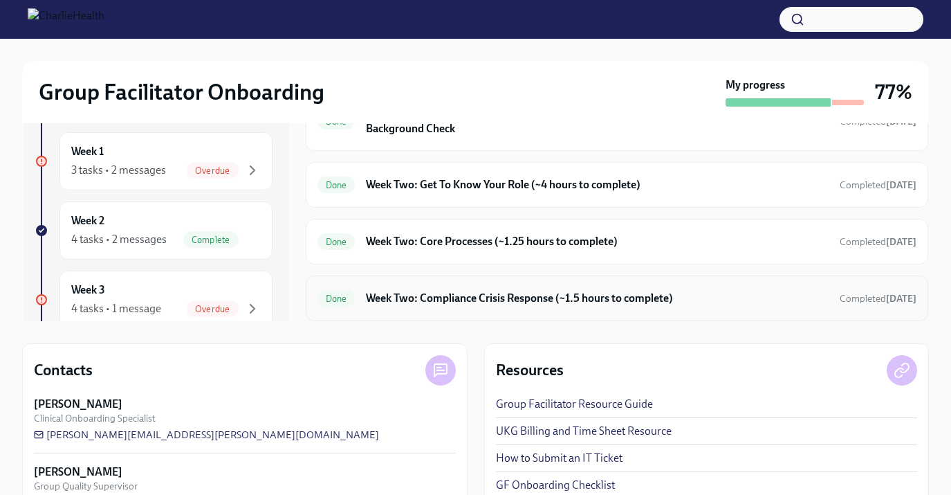
click at [529, 291] on h6 "Week Two: Compliance Crisis Response (~1.5 hours to complete)" at bounding box center [597, 298] width 462 height 15
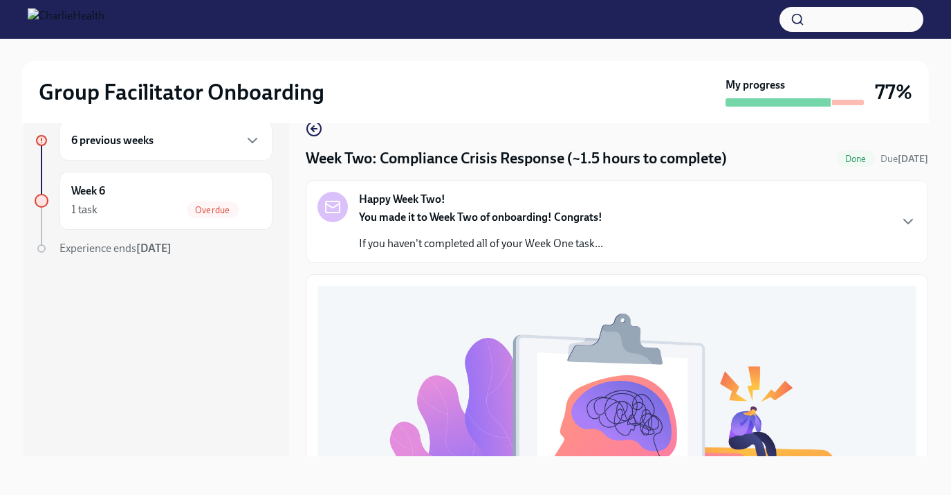
click at [630, 222] on div "Happy Week Two! You made it to Week Two of onboarding! Congrats! If you haven't…" at bounding box center [617, 222] width 599 height 60
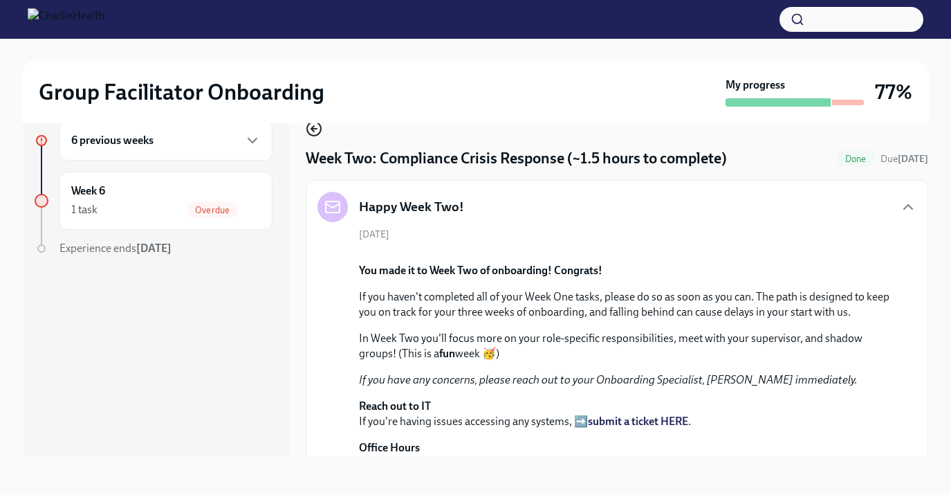
click at [311, 128] on icon "button" at bounding box center [312, 129] width 3 height 6
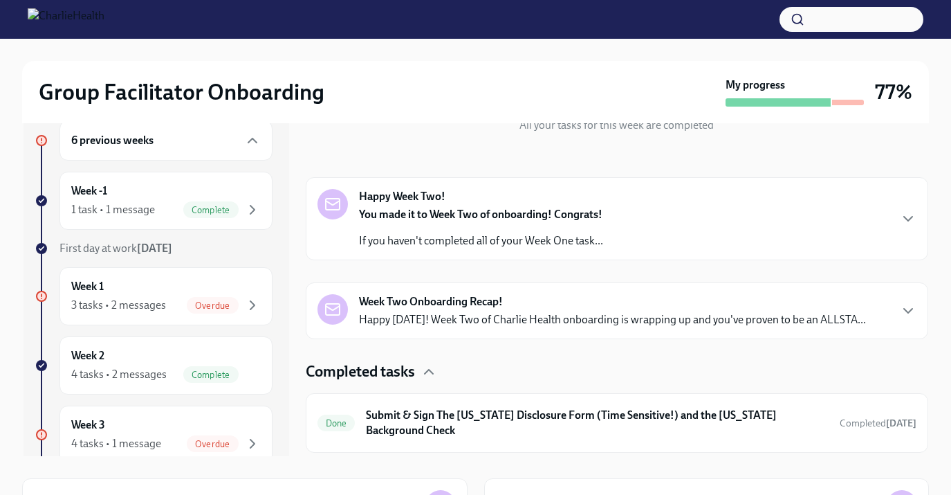
scroll to position [154, 0]
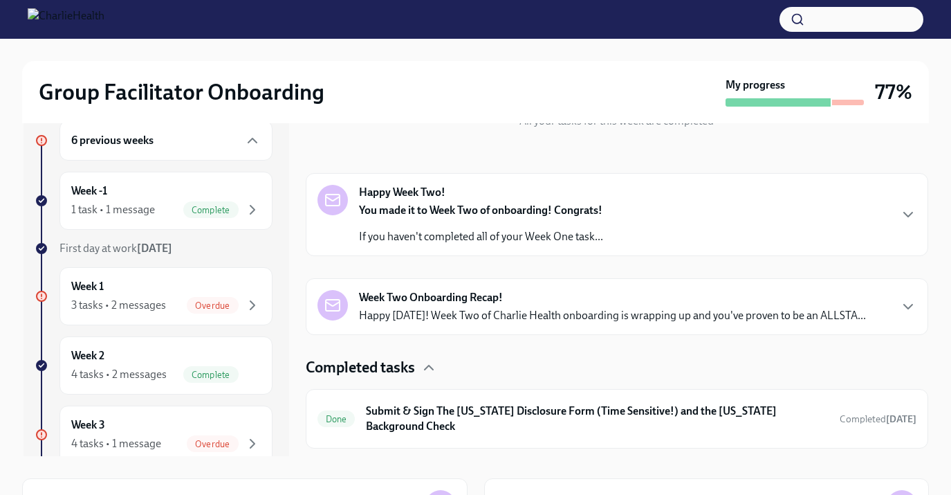
click at [642, 226] on div "Happy Week Two! You made it to Week Two of onboarding! Congrats! If you haven't…" at bounding box center [617, 215] width 599 height 60
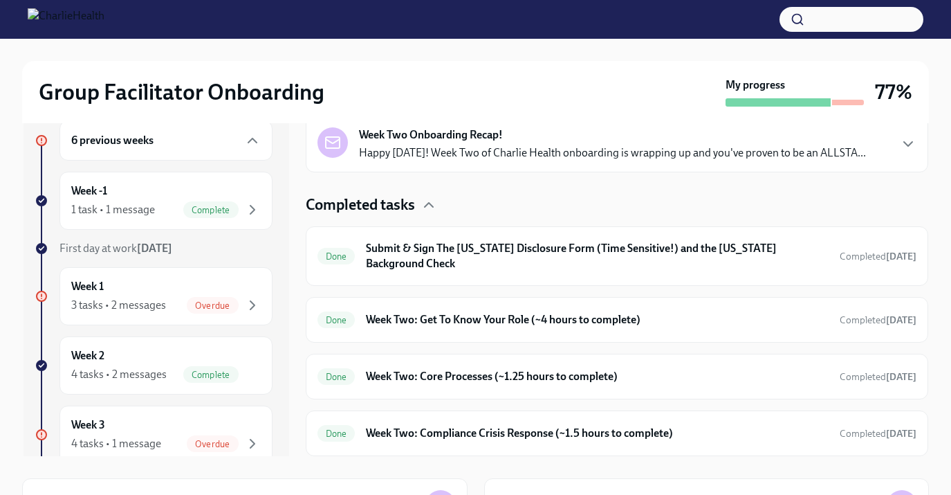
scroll to position [781, 0]
click at [629, 160] on p "Happy [DATE]! Week Two of Charlie Health onboarding is wrapping up and you've p…" at bounding box center [612, 152] width 507 height 15
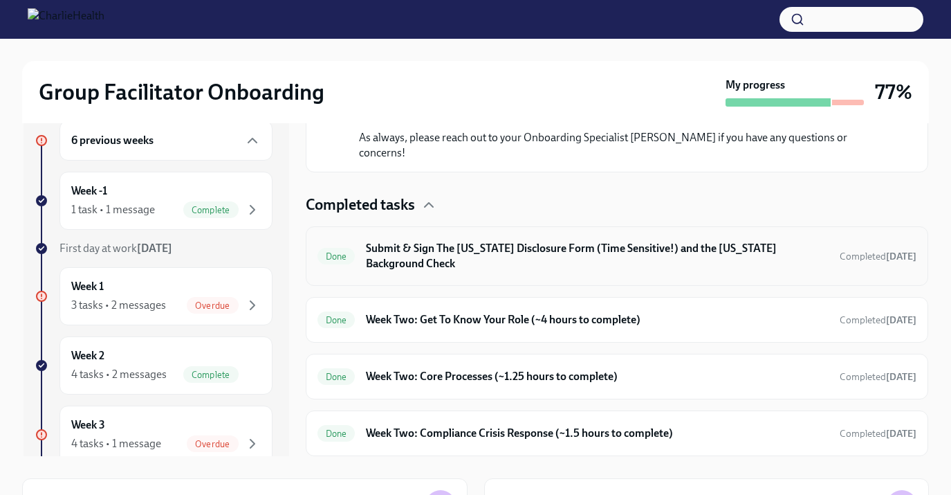
scroll to position [1466, 0]
click at [660, 321] on h6 "Week Two: Get To Know Your Role (~4 hours to complete)" at bounding box center [597, 319] width 462 height 15
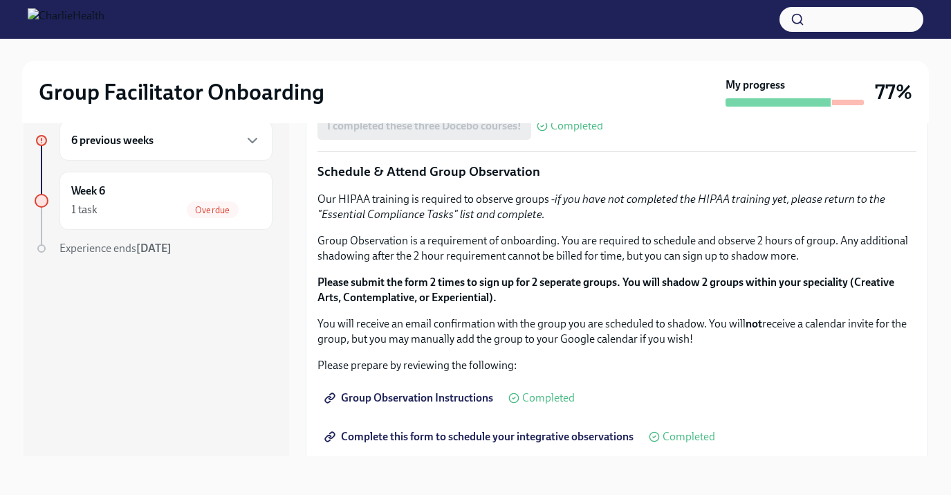
scroll to position [581, 0]
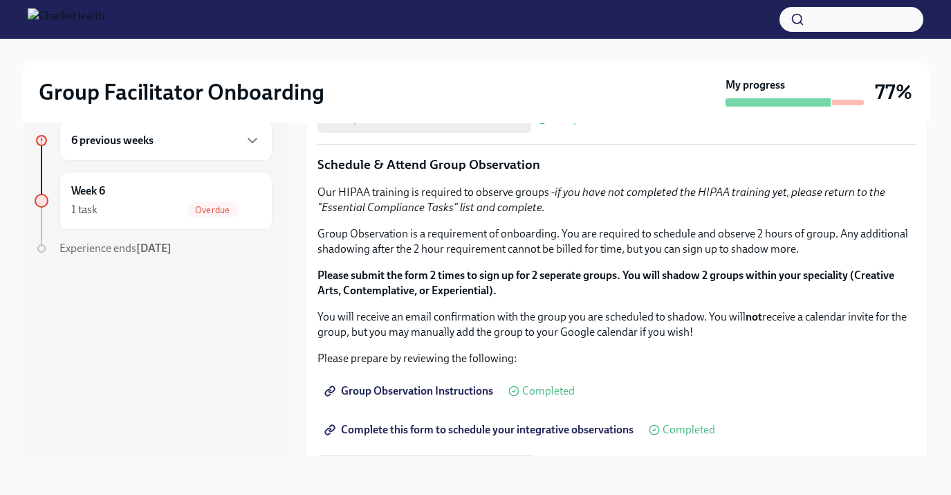
drag, startPoint x: 316, startPoint y: 363, endPoint x: 511, endPoint y: 367, distance: 195.2
click at [511, 367] on div "You've made it to Week Two of Charlie Health onboarding! Congratulations and th…" at bounding box center [617, 213] width 623 height 1040
copy p "[URL][DOMAIN_NAME]"
